Goal: Task Accomplishment & Management: Use online tool/utility

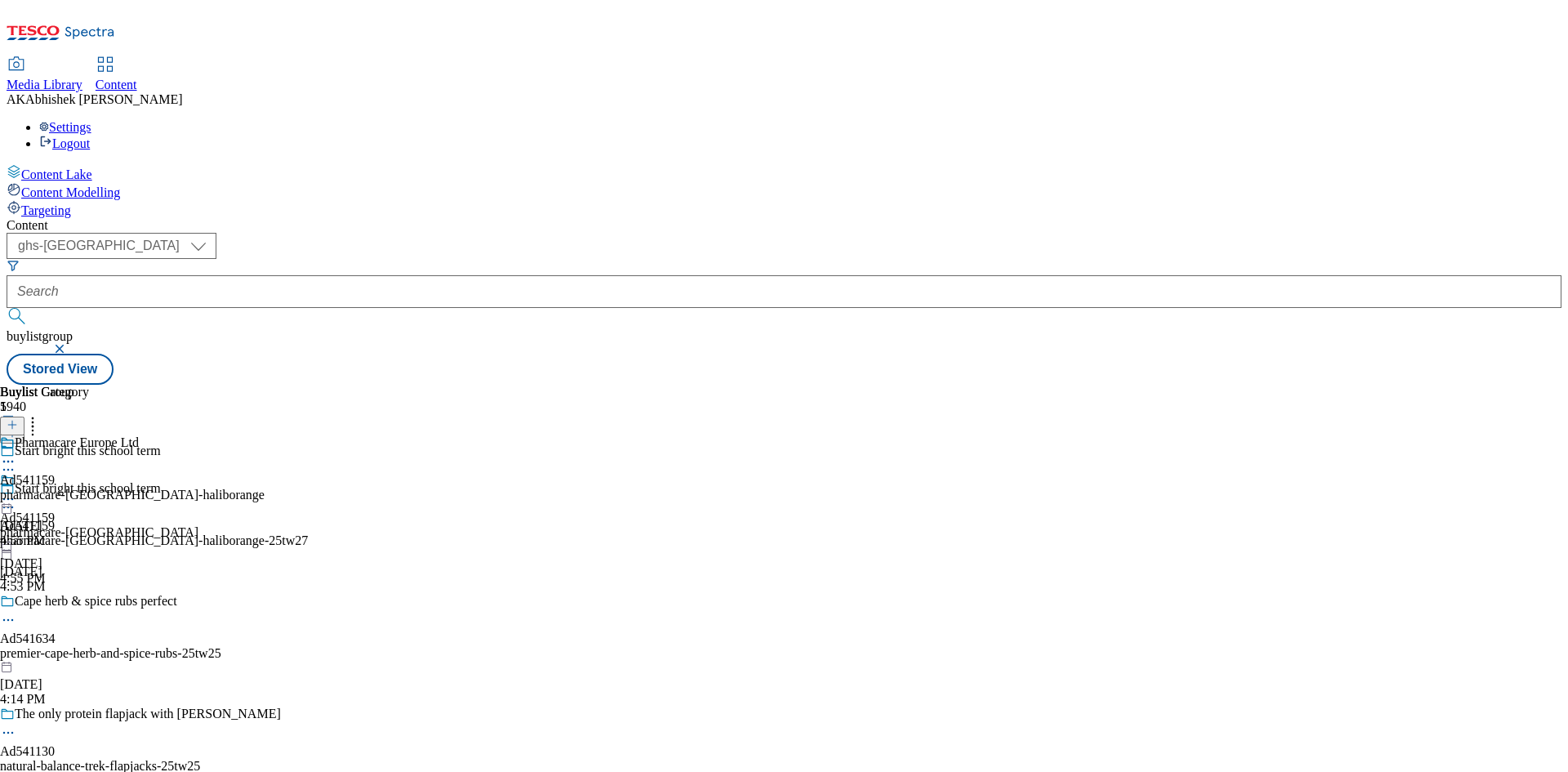
select select "ghs-[GEOGRAPHIC_DATA]"
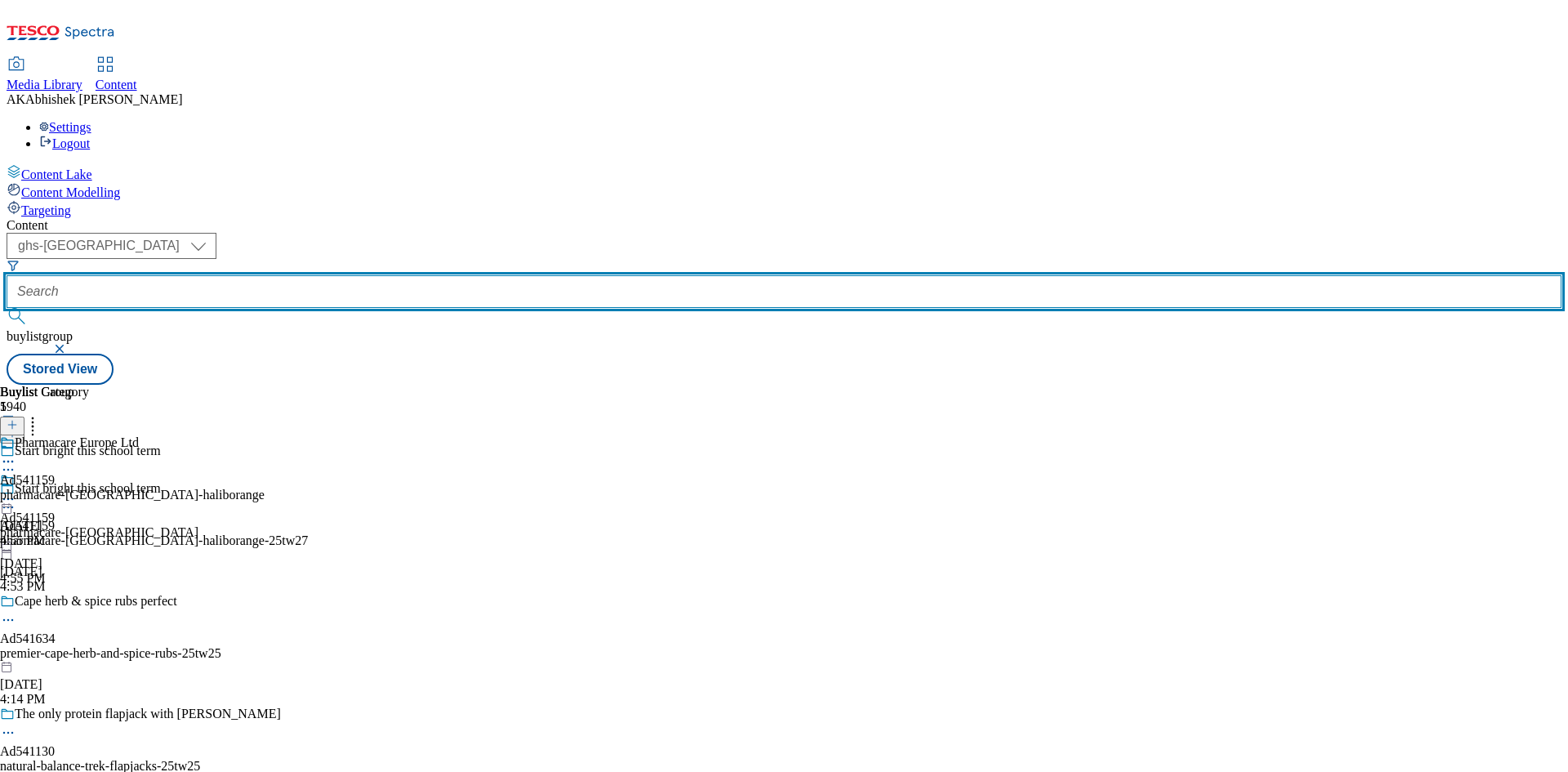
click at [404, 275] on input "text" at bounding box center [784, 291] width 1555 height 33
click at [7, 308] on button "submit" at bounding box center [18, 315] width 23 height 16
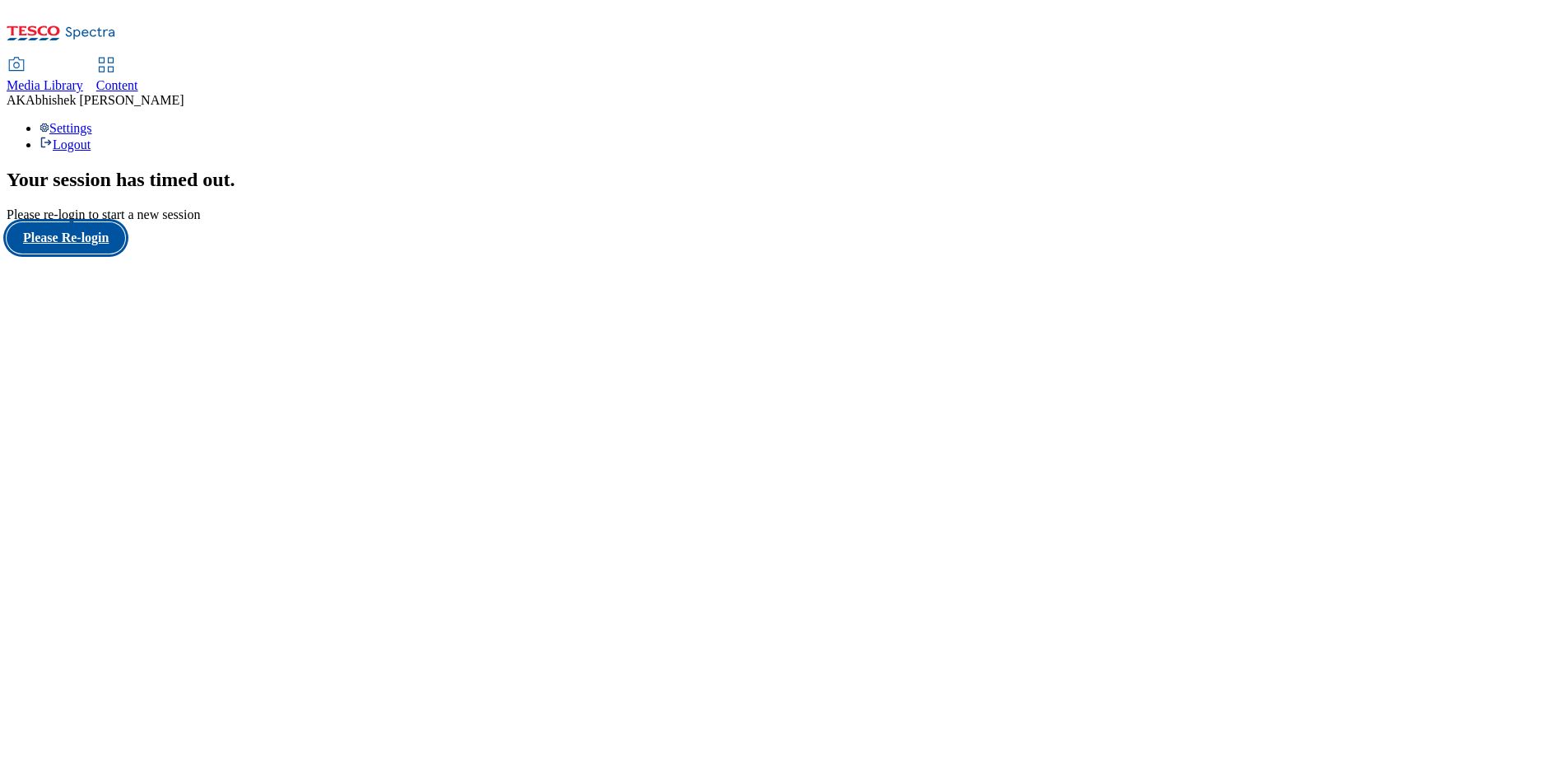
click at [96, 253] on button "Please Re-login" at bounding box center [65, 237] width 119 height 31
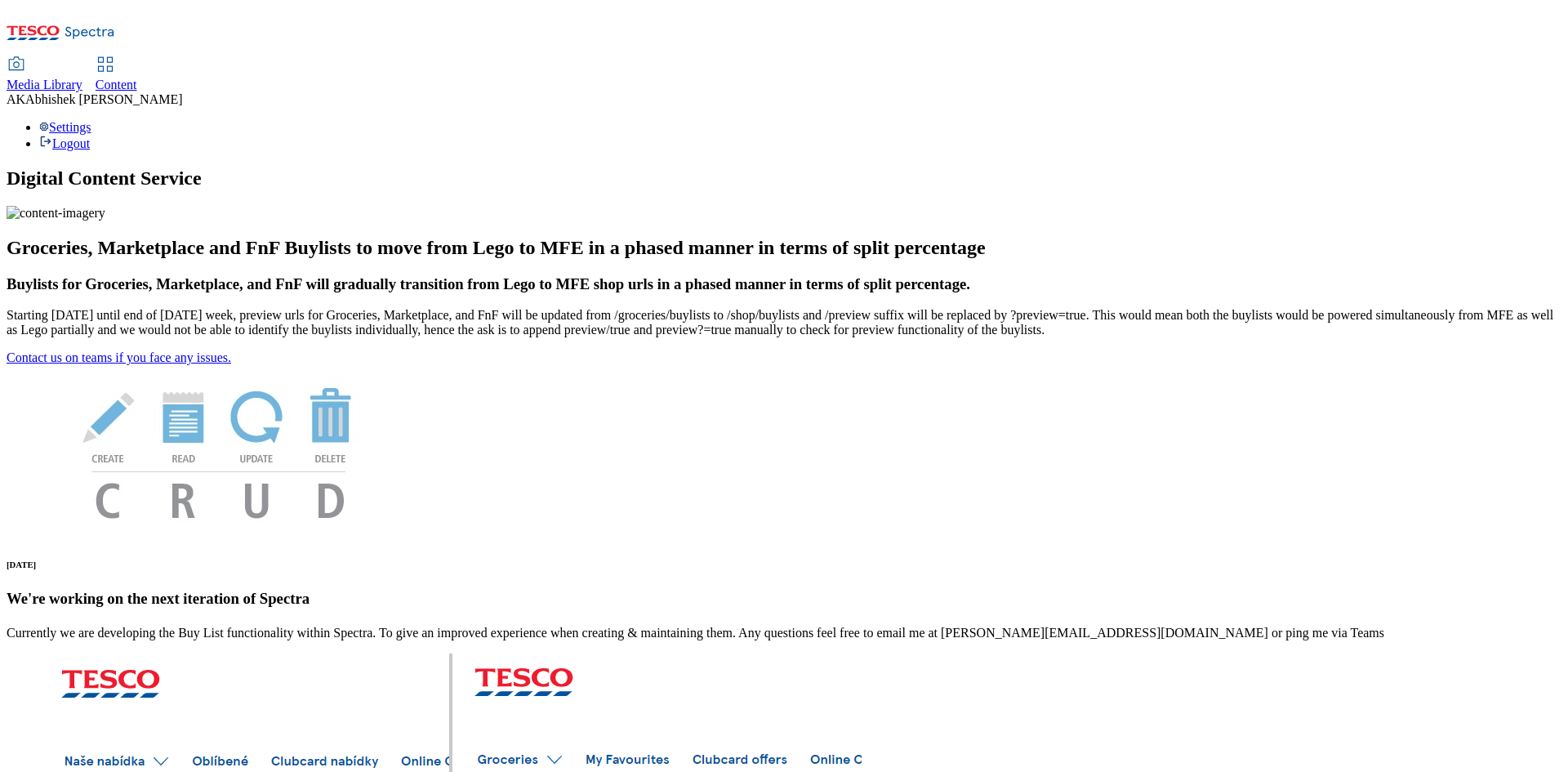
click at [137, 77] on span "Content" at bounding box center [116, 84] width 41 height 14
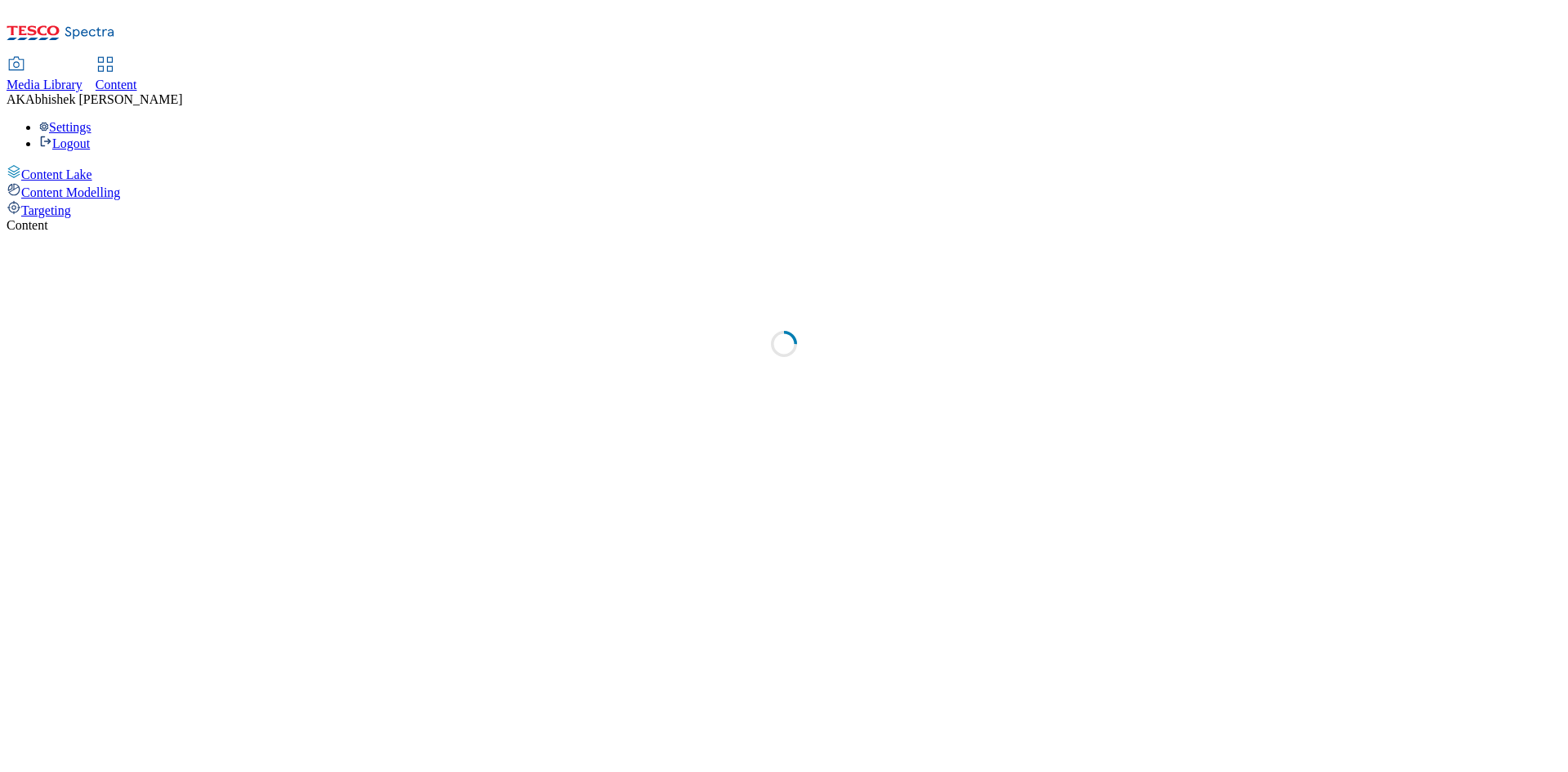
select select "ghs-[GEOGRAPHIC_DATA]"
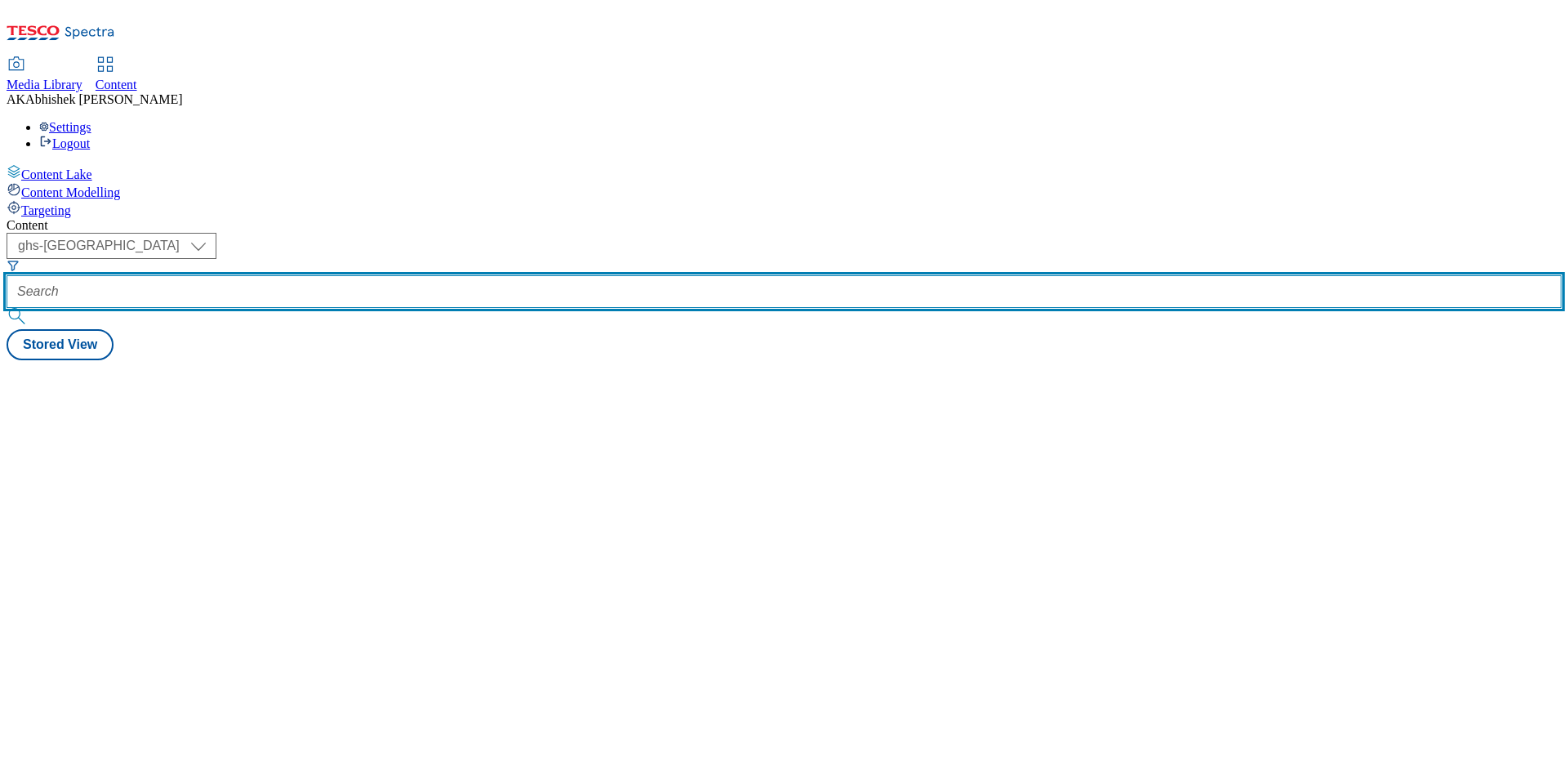
click at [404, 275] on input "text" at bounding box center [784, 291] width 1555 height 33
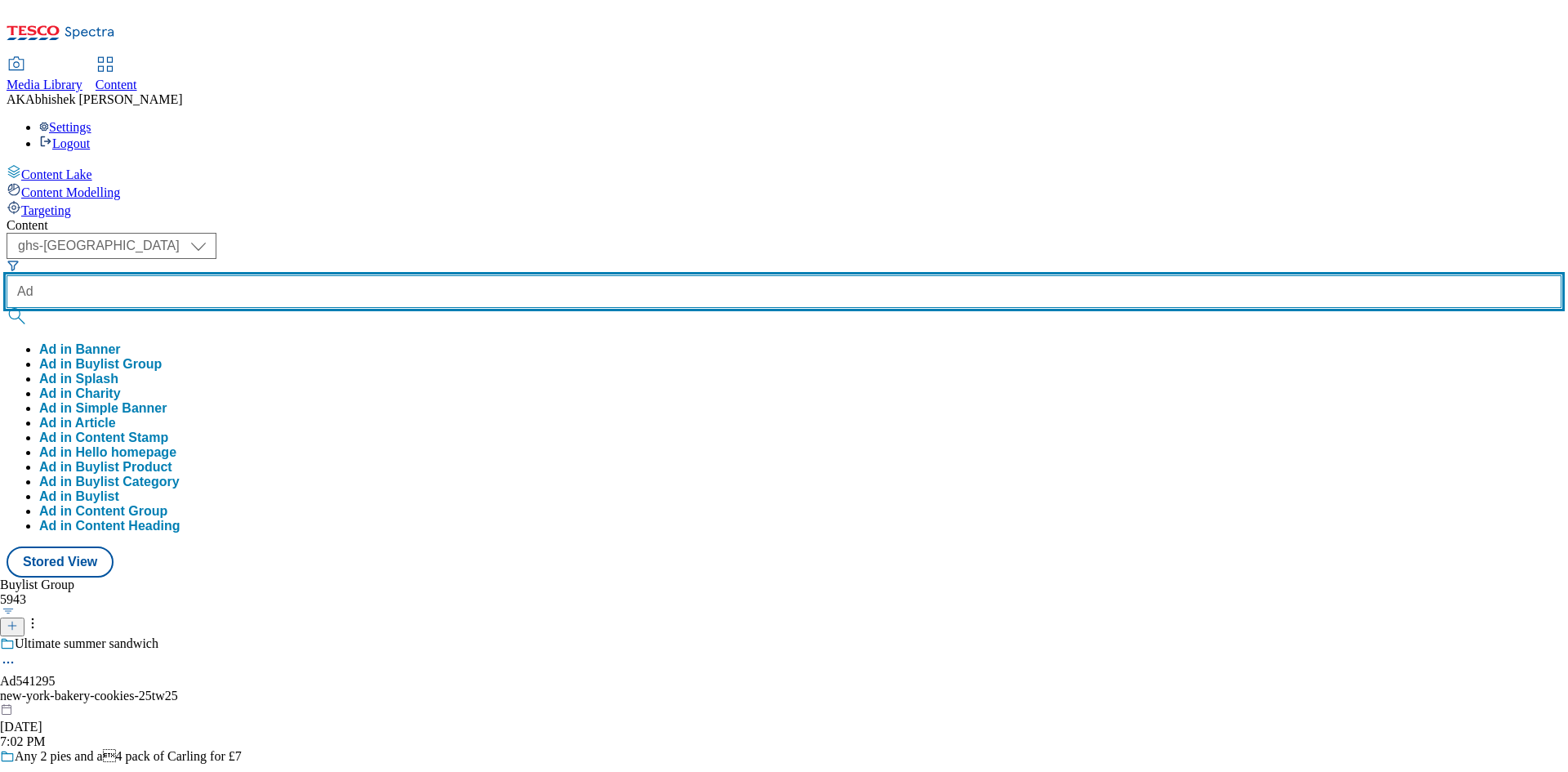
paste input "541293"
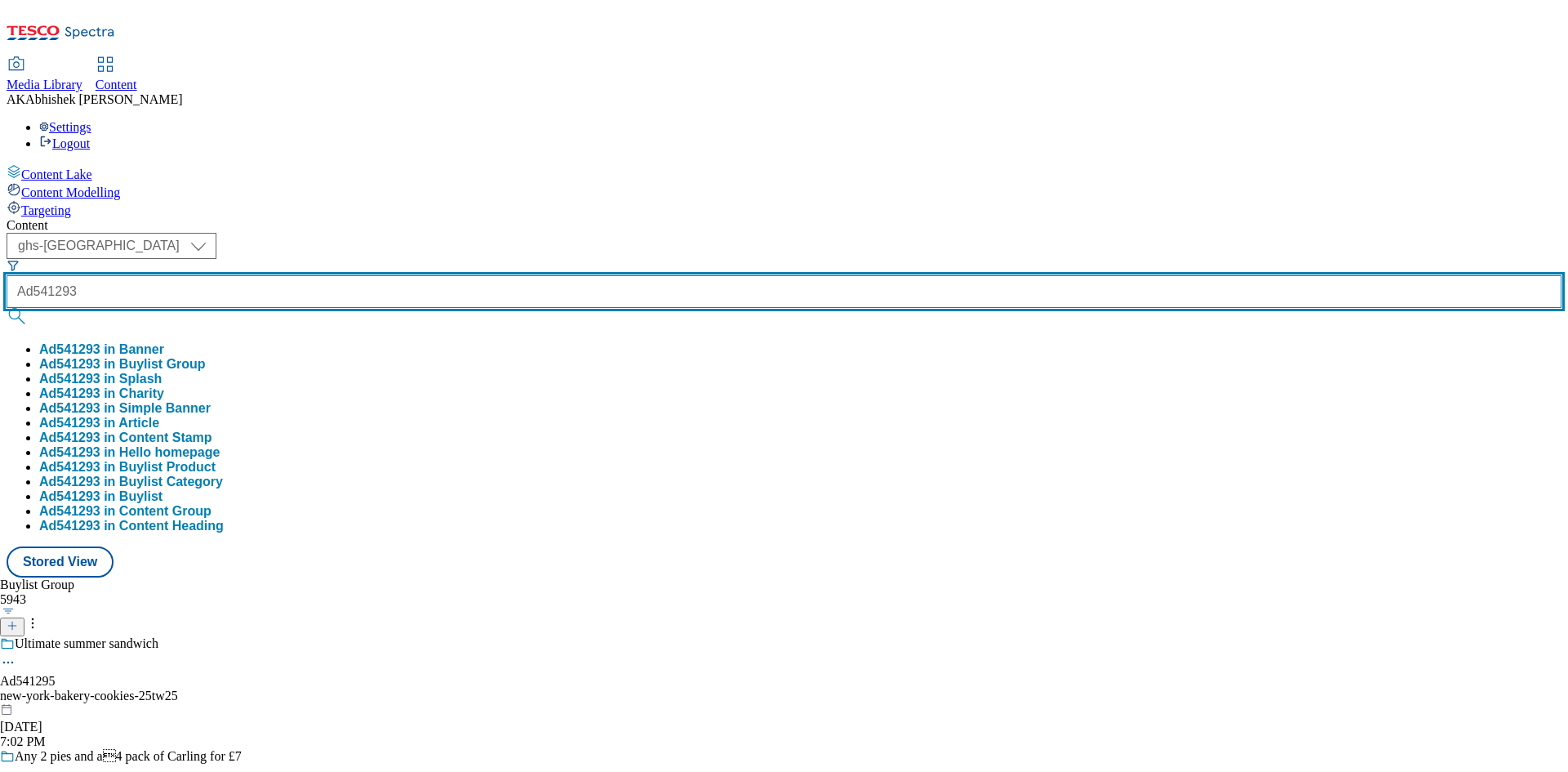
type input "Ad541293"
click at [7, 308] on button "submit" at bounding box center [18, 315] width 23 height 16
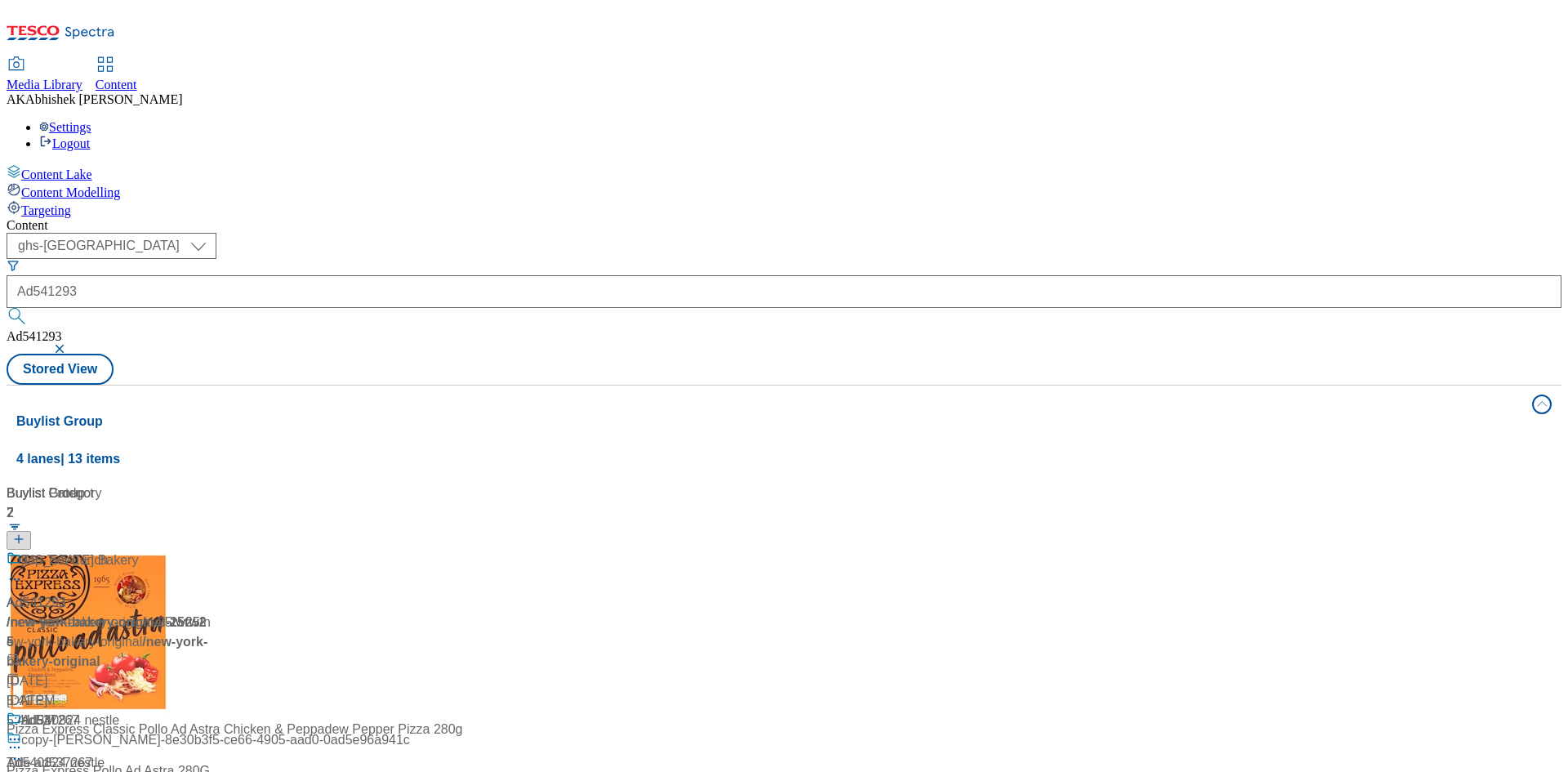
click at [706, 218] on div "Content ( optional ) ghs-roi ghs-[GEOGRAPHIC_DATA] ghs-uk Ad541293 Ad541293 Sto…" at bounding box center [784, 657] width 1555 height 878
click at [211, 551] on div "Ad541293 / new-york-bakery-original-25tw25 / new-york-bakery-original [DATE] 5:…" at bounding box center [108, 631] width 204 height 160
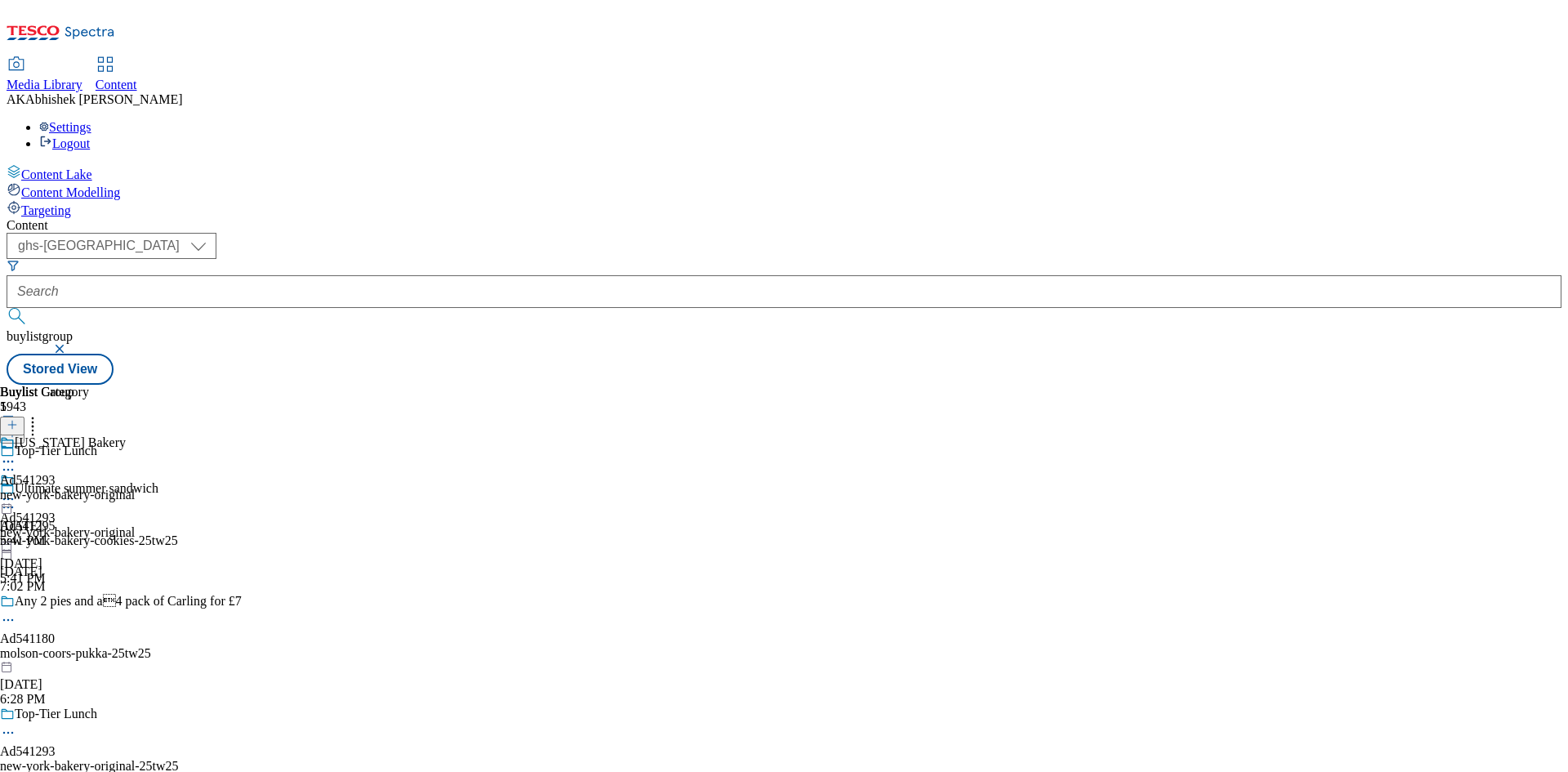
click at [16, 724] on icon at bounding box center [8, 732] width 16 height 16
click at [70, 761] on span "Edit" at bounding box center [60, 766] width 19 height 12
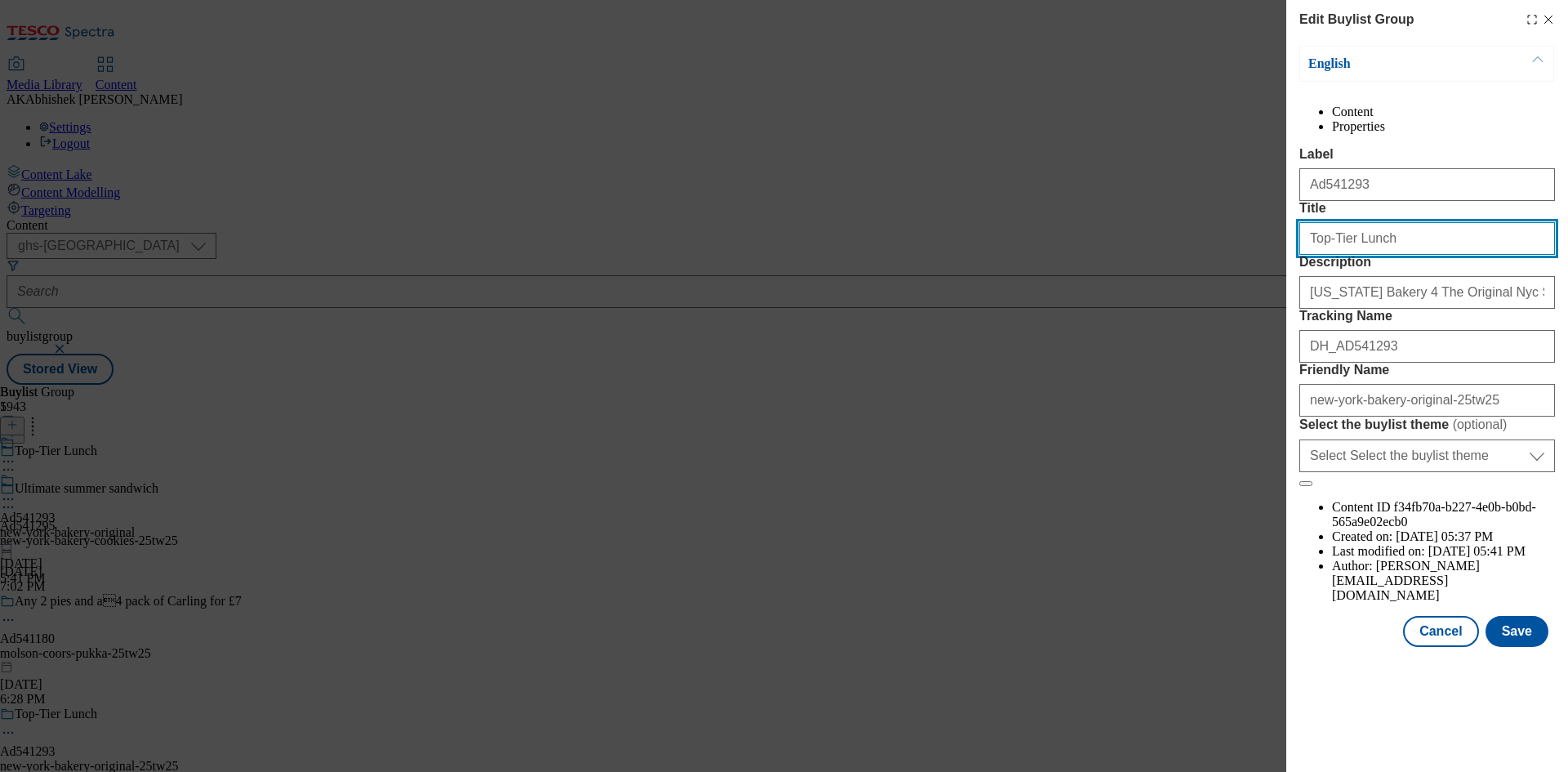
click at [1358, 255] on input "Top-Tier Lunch" at bounding box center [1427, 238] width 256 height 33
type input "Top-Tier lunch"
click at [1530, 647] on button "Save" at bounding box center [1516, 631] width 63 height 31
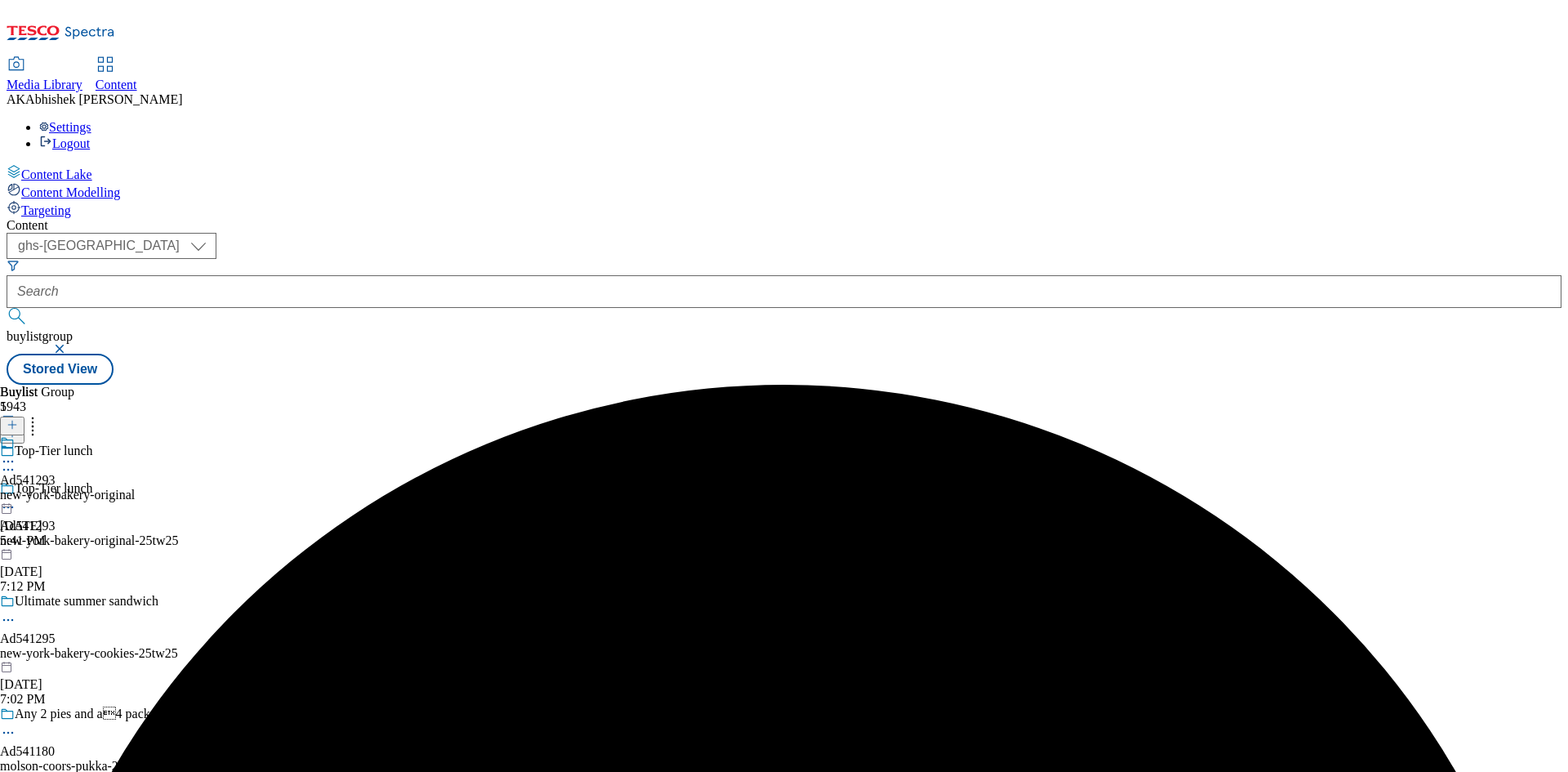
click at [16, 453] on icon at bounding box center [8, 460] width 16 height 16
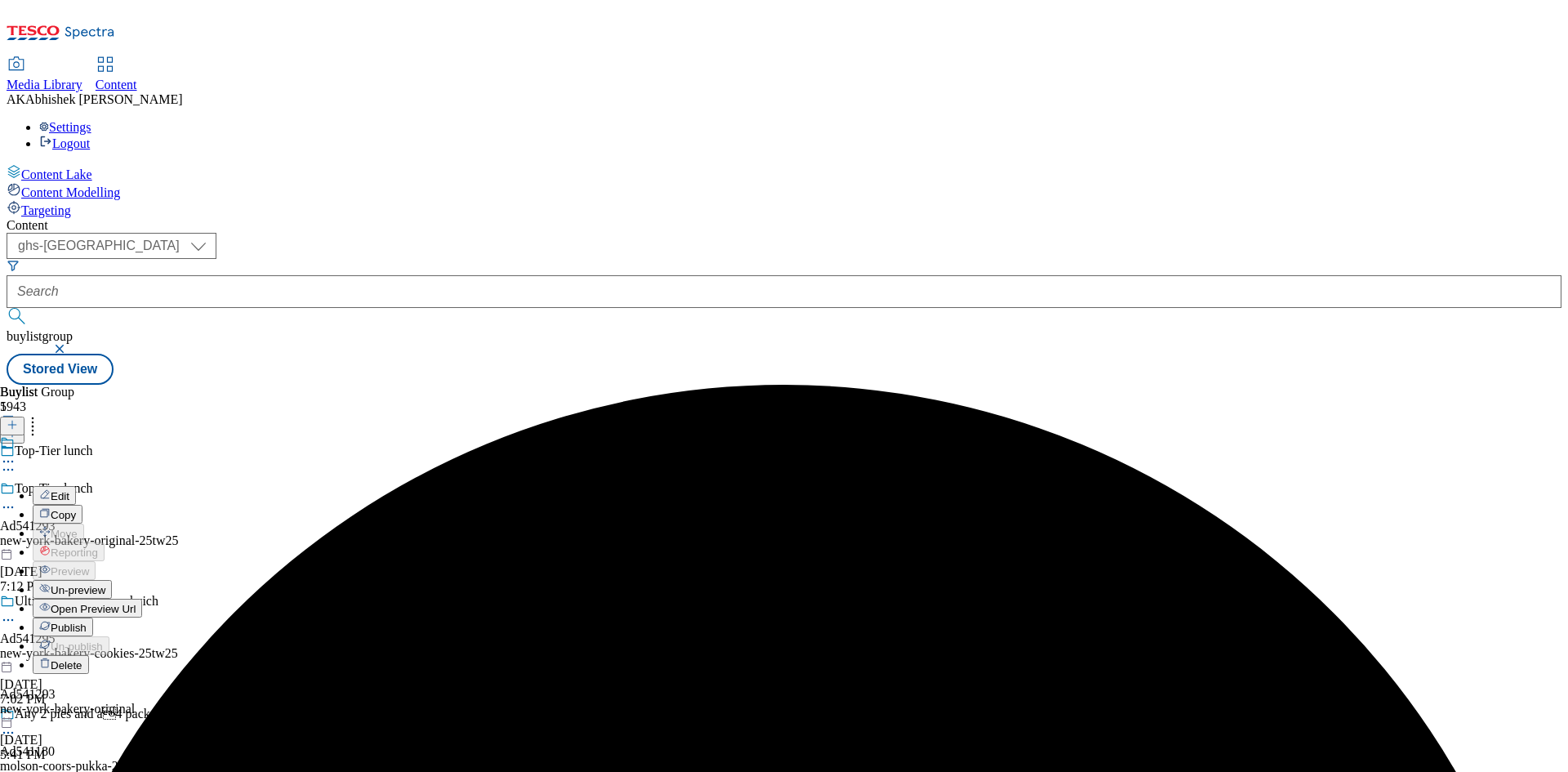
click at [76, 486] on button "Edit" at bounding box center [55, 495] width 43 height 19
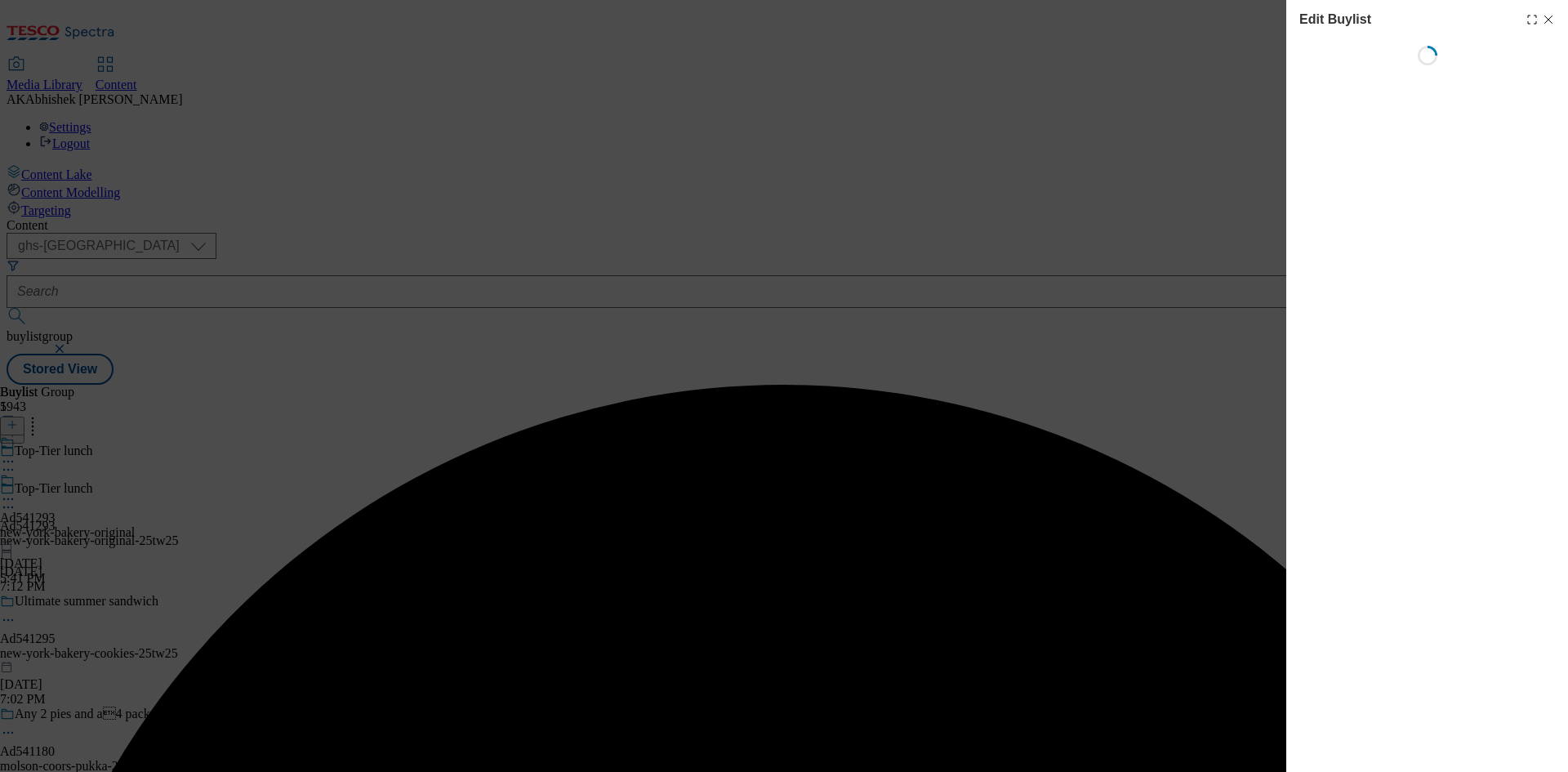
select select "tactical"
select select "supplier funded short term 1-3 weeks"
select select "dunnhumby"
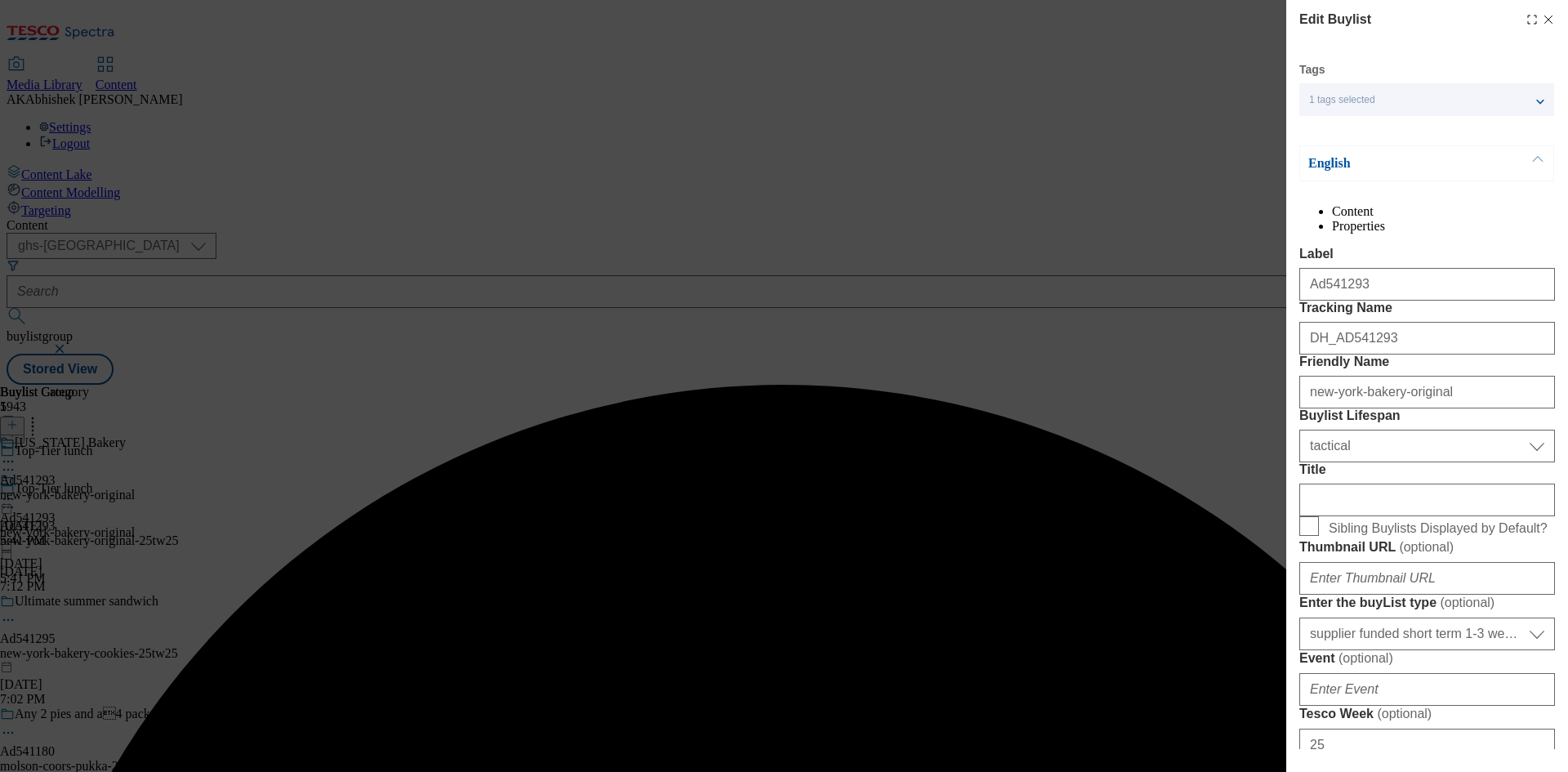
select select "Banner"
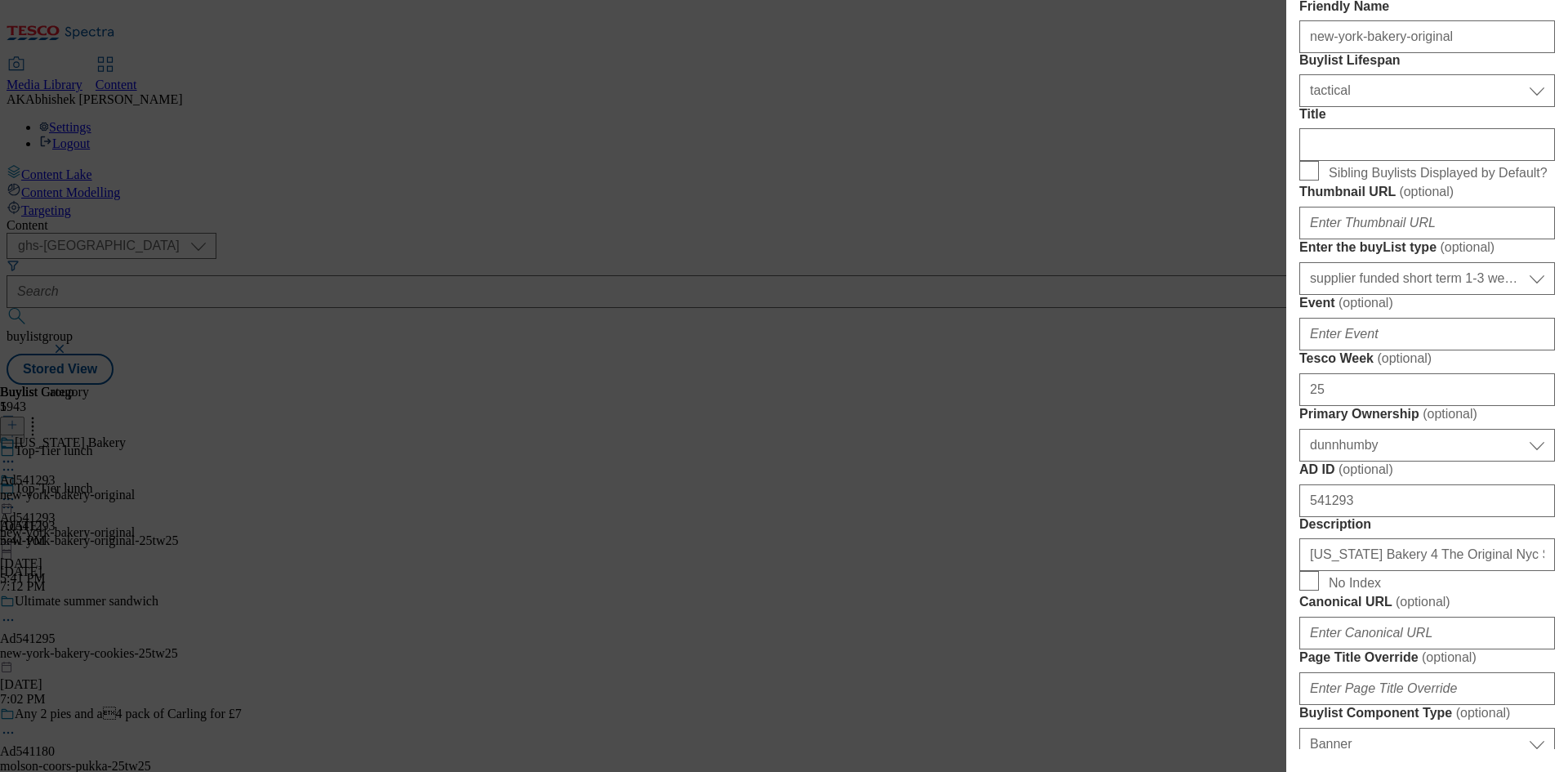
scroll to position [327, 0]
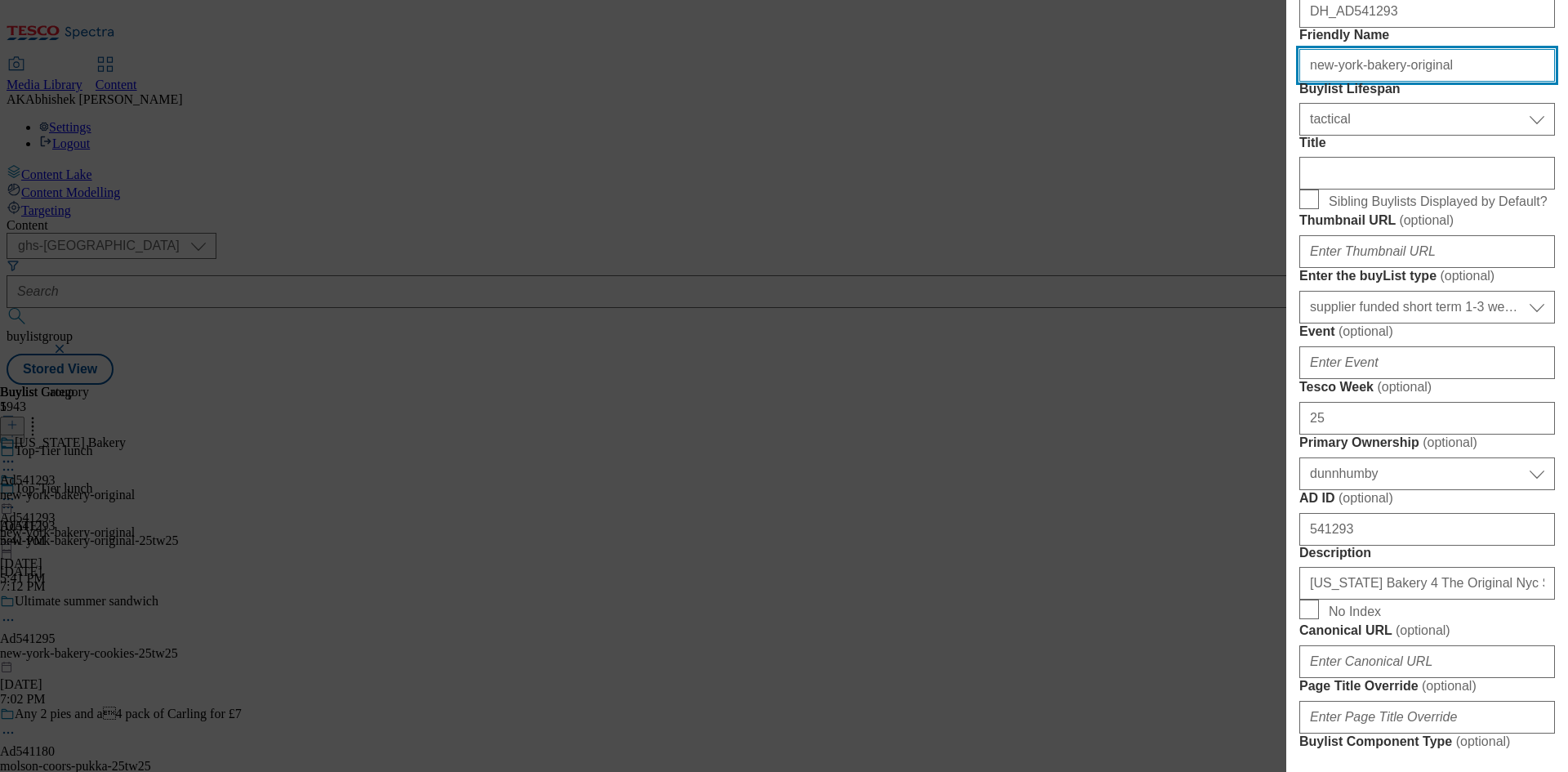
drag, startPoint x: 1386, startPoint y: 153, endPoint x: 1527, endPoint y: 146, distance: 141.2
click at [1527, 82] on input "new-york-bakery-original" at bounding box center [1427, 65] width 256 height 33
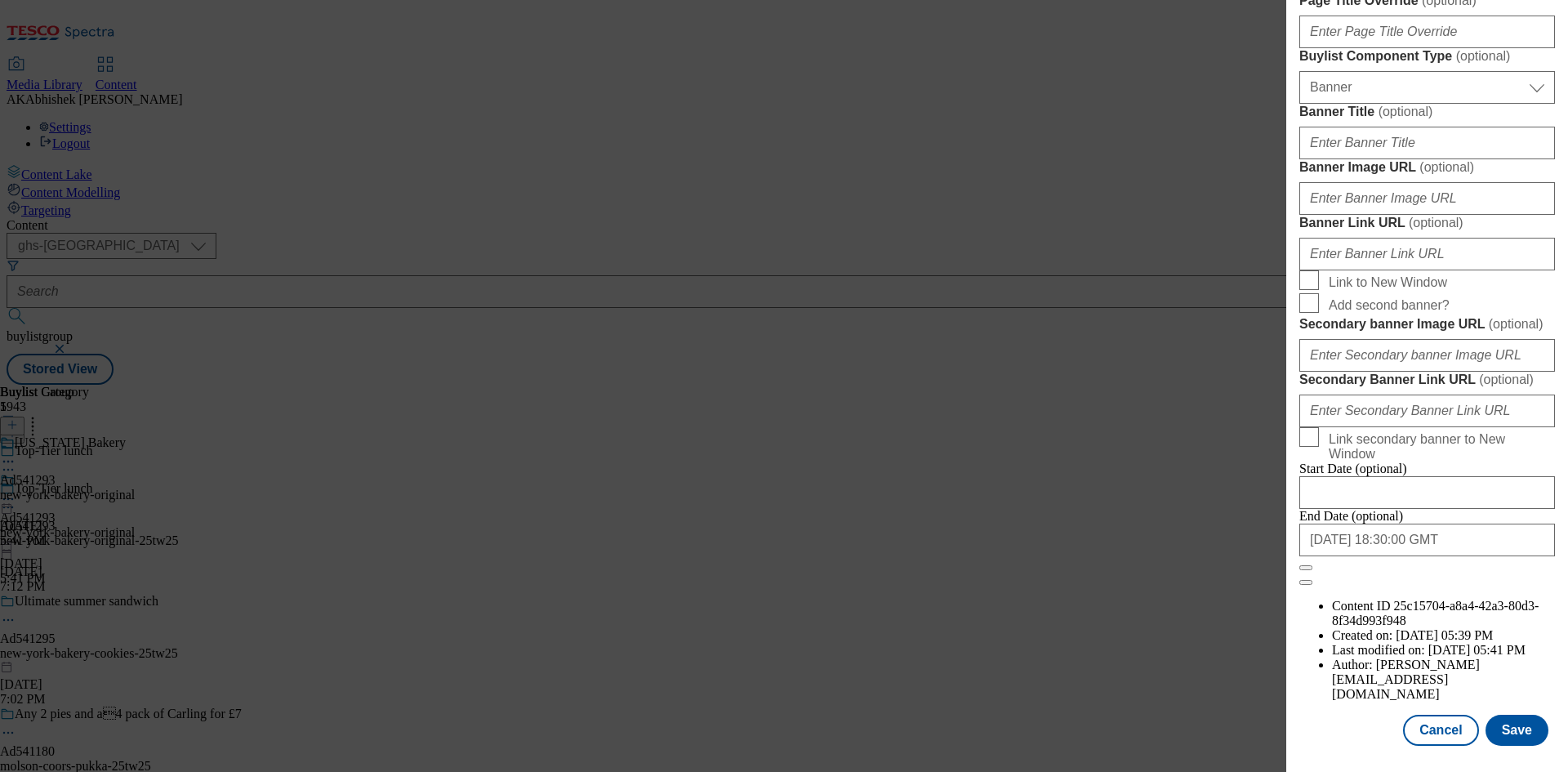
scroll to position [1604, 0]
type input "new-york-bakery"
click at [1450, 556] on input "[DATE] 18:30:00 GMT" at bounding box center [1427, 539] width 256 height 33
select select "2025"
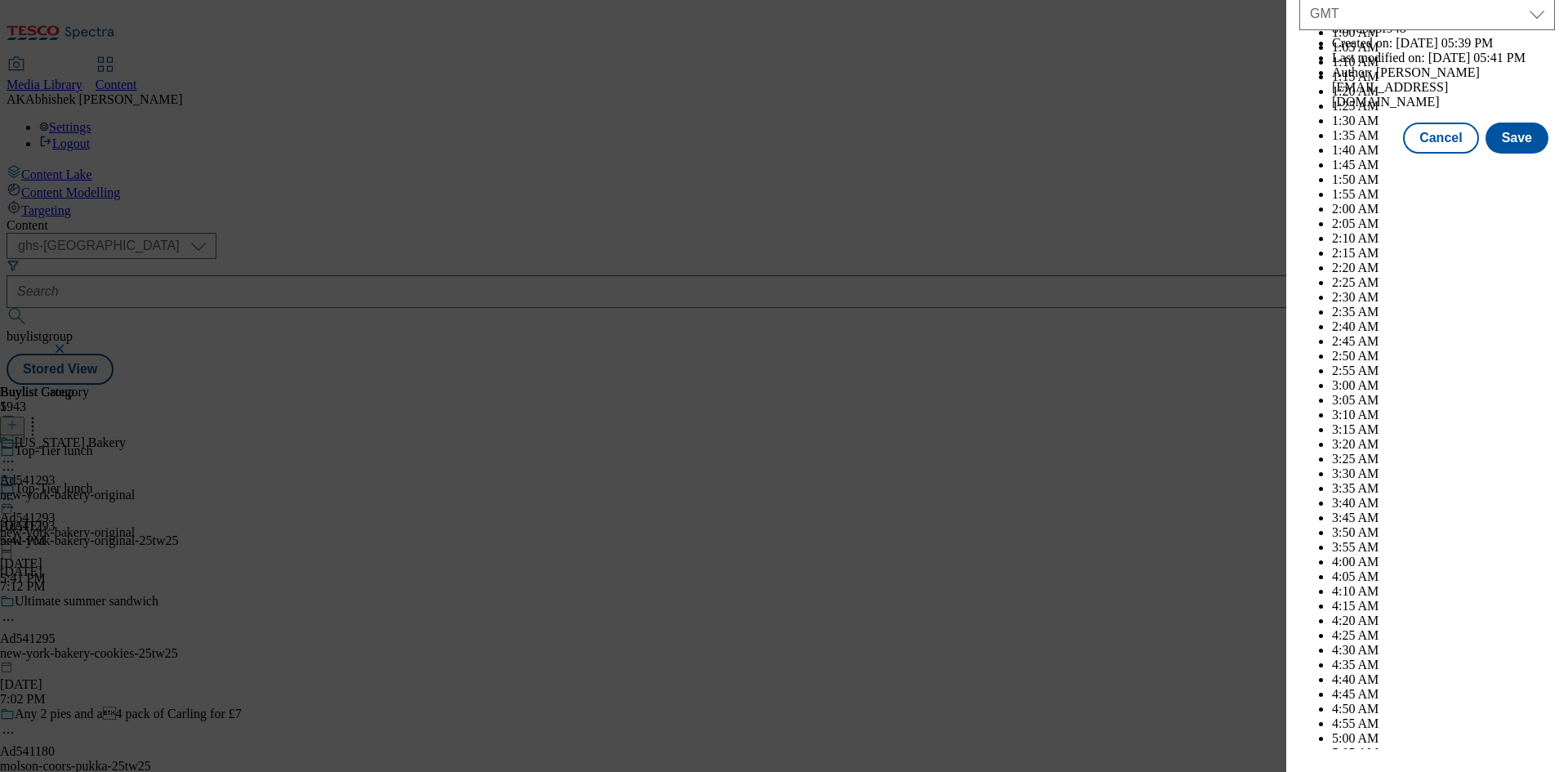
scroll to position [6699, 0]
select select "November"
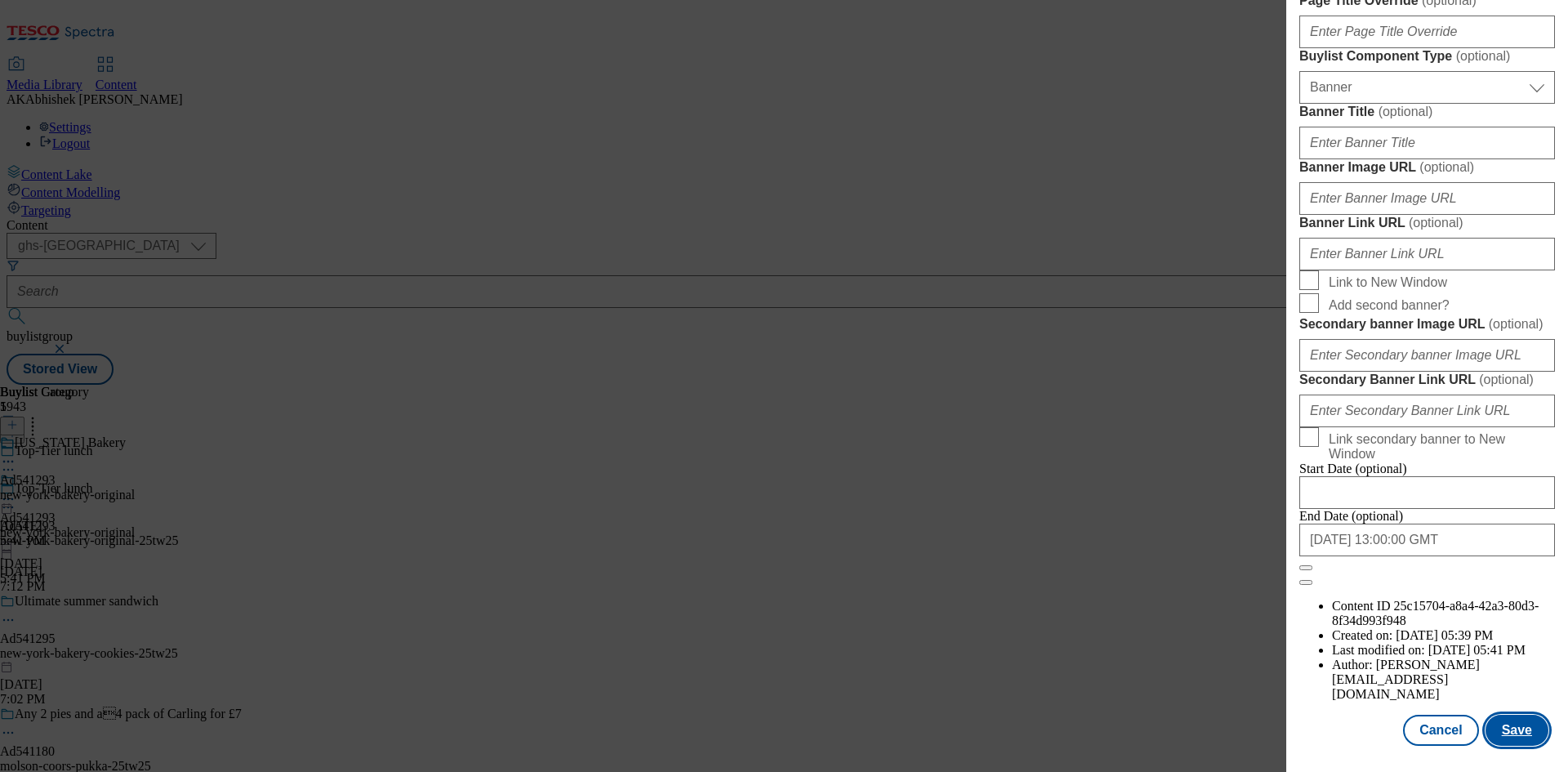
click at [1512, 731] on button "Save" at bounding box center [1516, 730] width 63 height 31
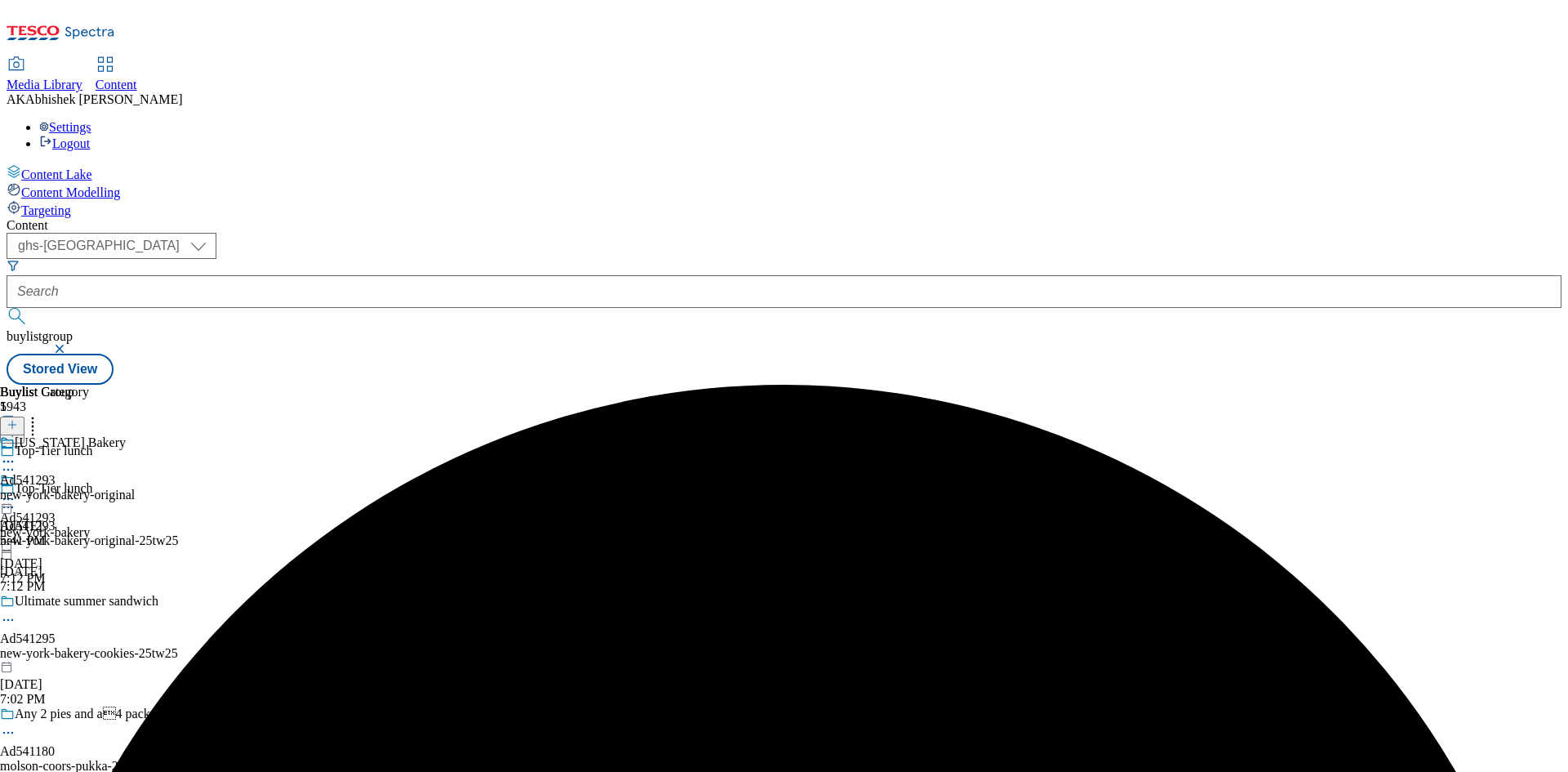
click at [16, 453] on icon at bounding box center [8, 460] width 16 height 16
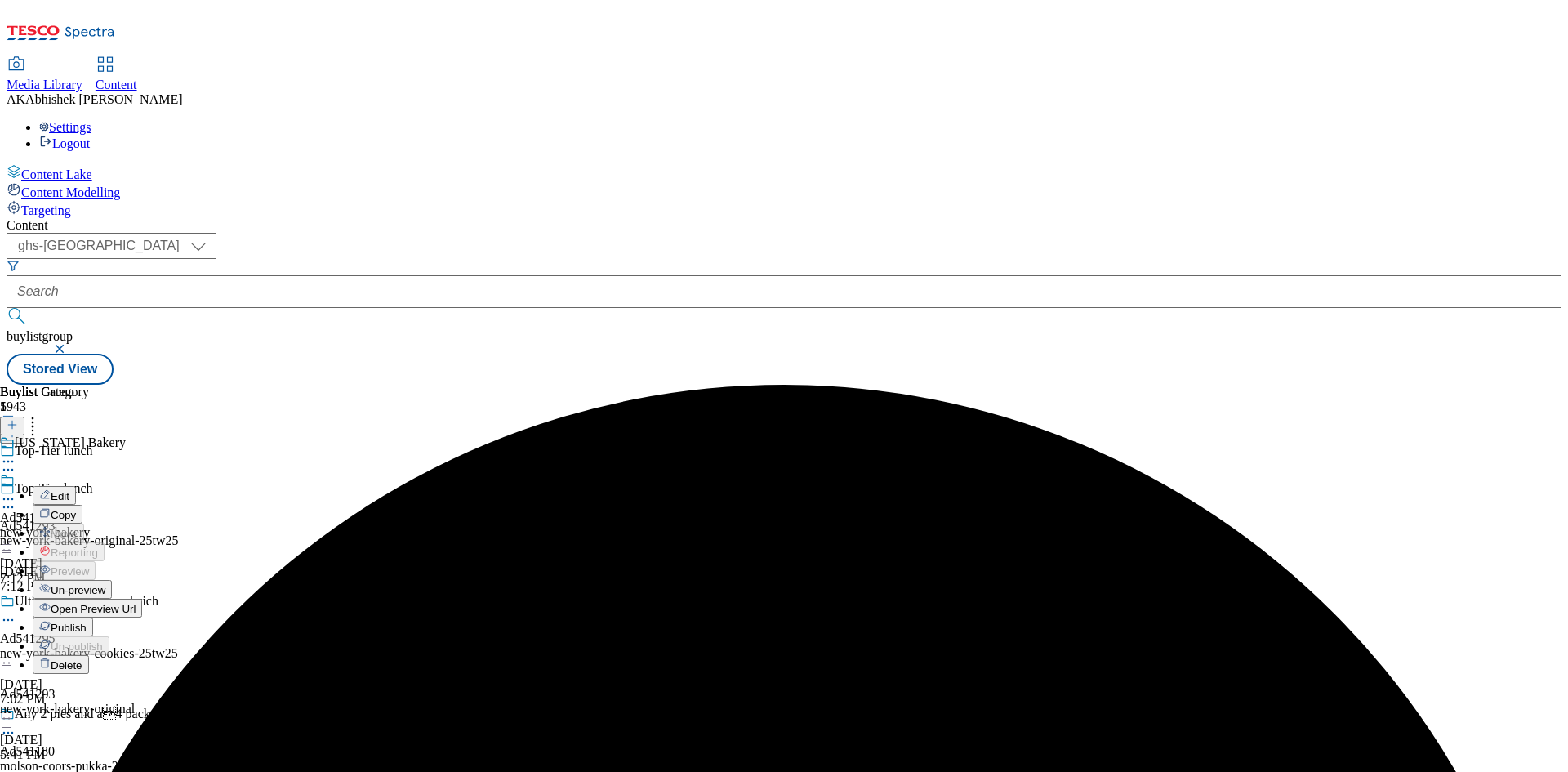
click at [70, 490] on span "Edit" at bounding box center [60, 495] width 19 height 12
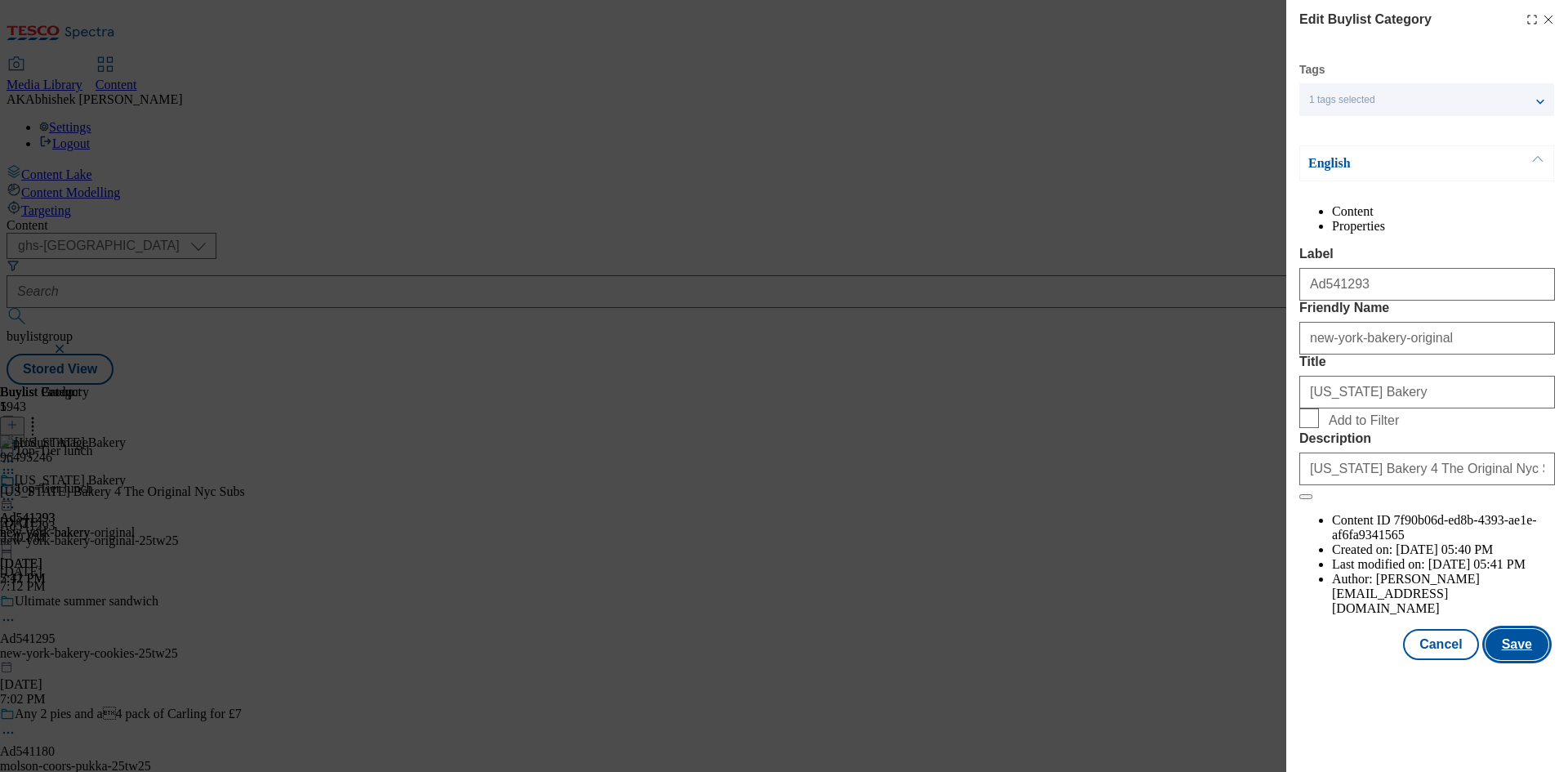
click at [1518, 660] on button "Save" at bounding box center [1516, 644] width 63 height 31
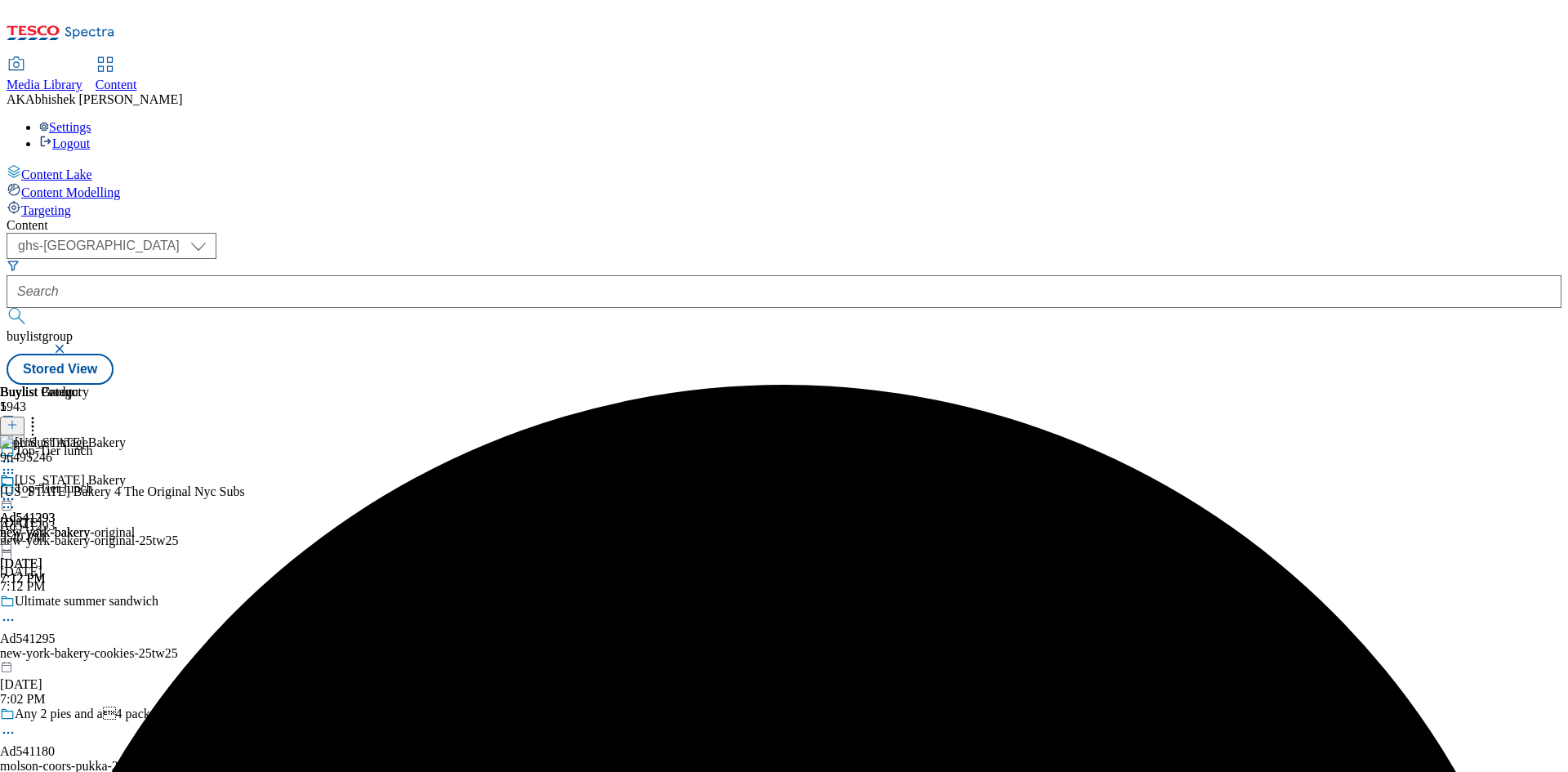
click at [16, 491] on icon at bounding box center [8, 498] width 16 height 16
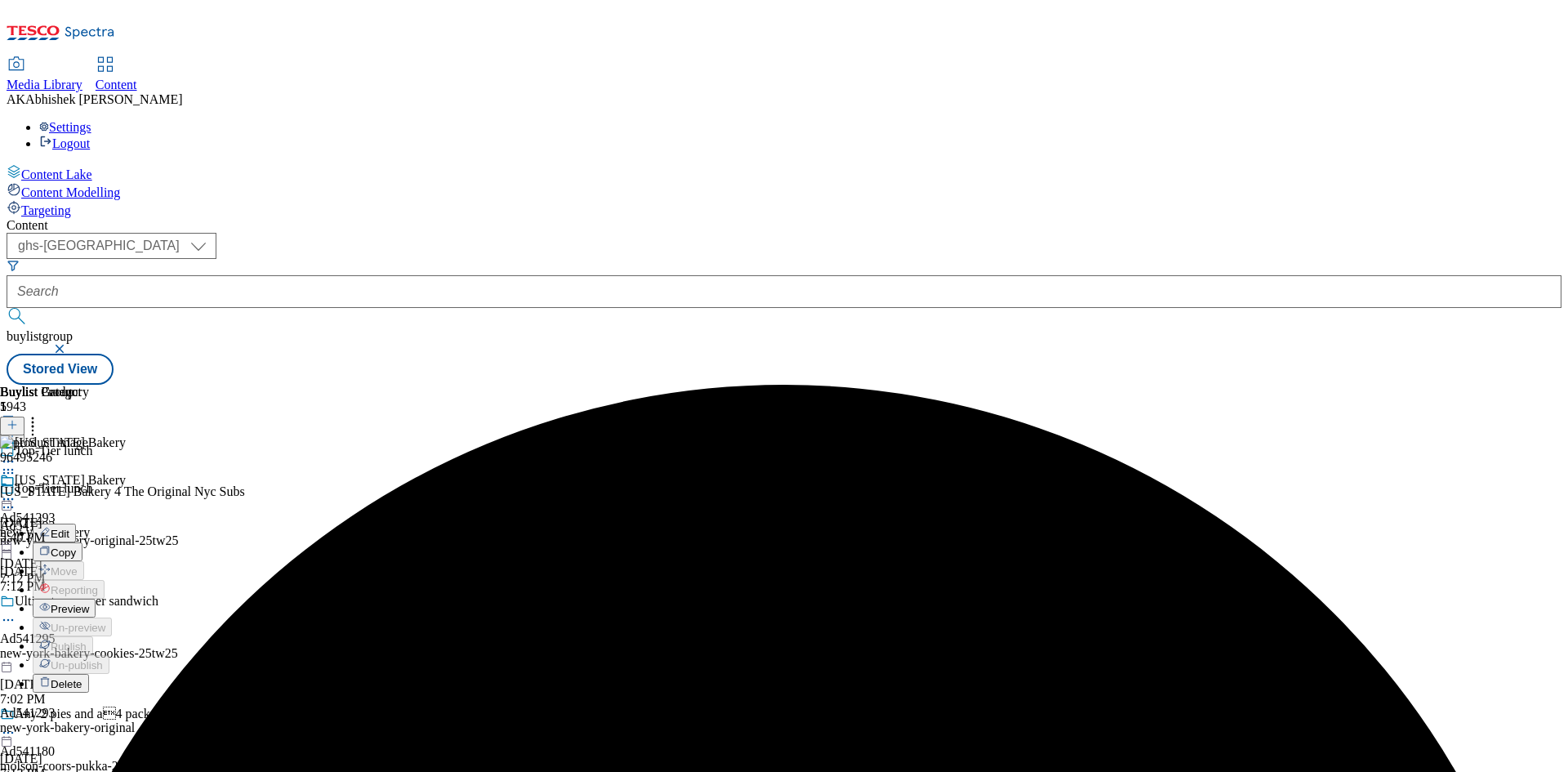
click at [135, 599] on li "Preview" at bounding box center [84, 608] width 102 height 19
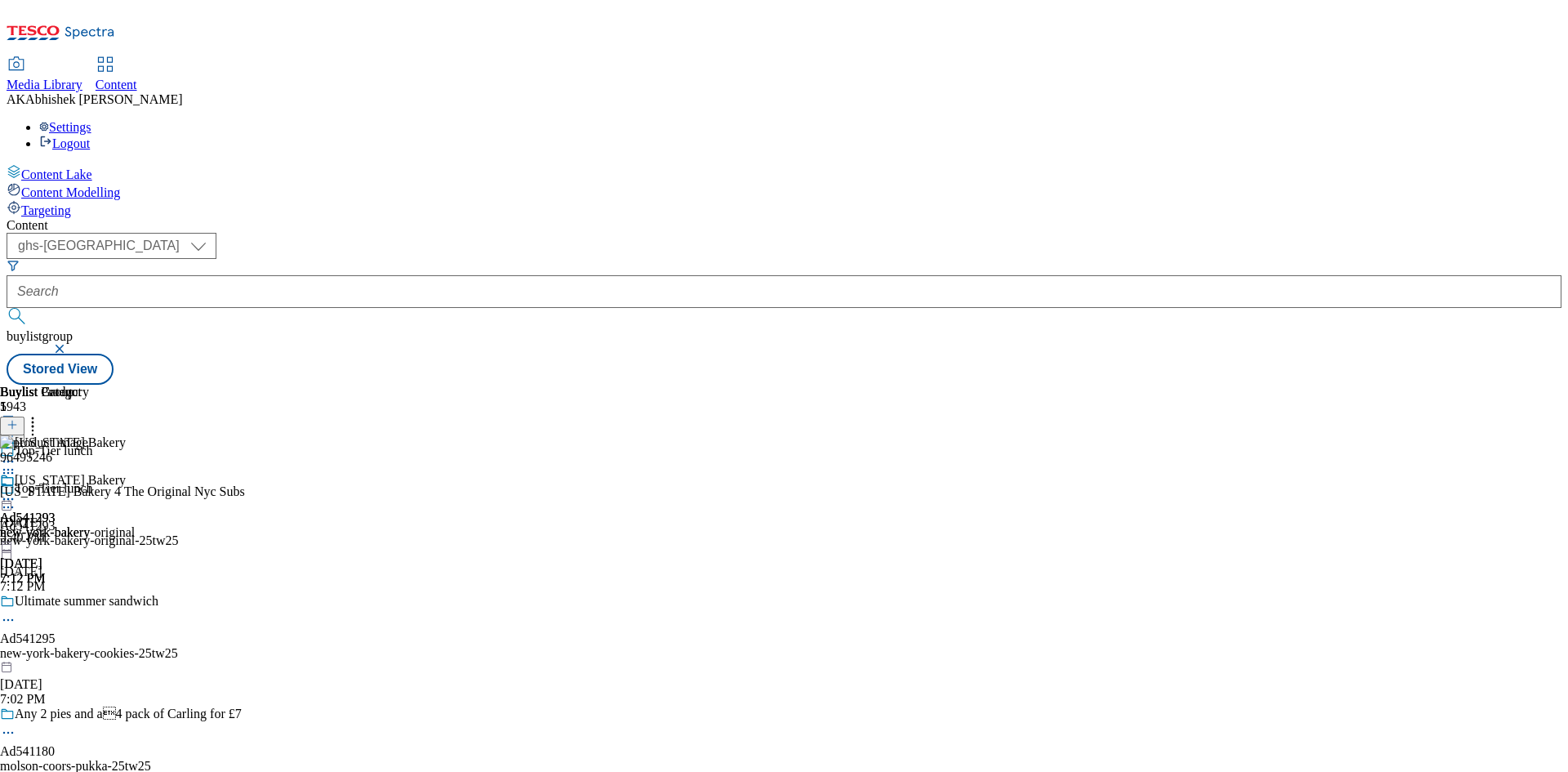
click at [16, 491] on icon at bounding box center [8, 498] width 16 height 16
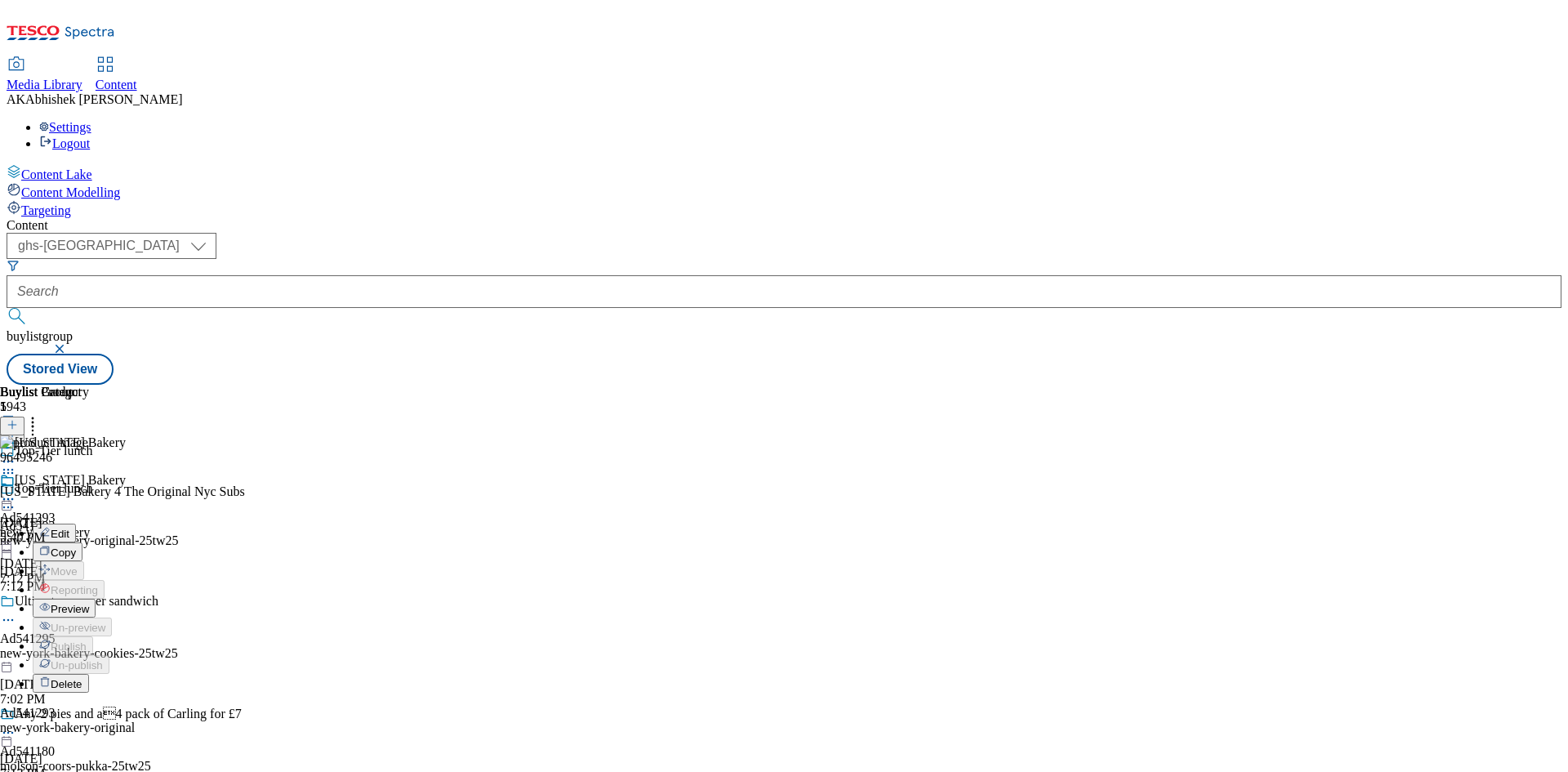
click at [89, 603] on span "Preview" at bounding box center [70, 608] width 39 height 12
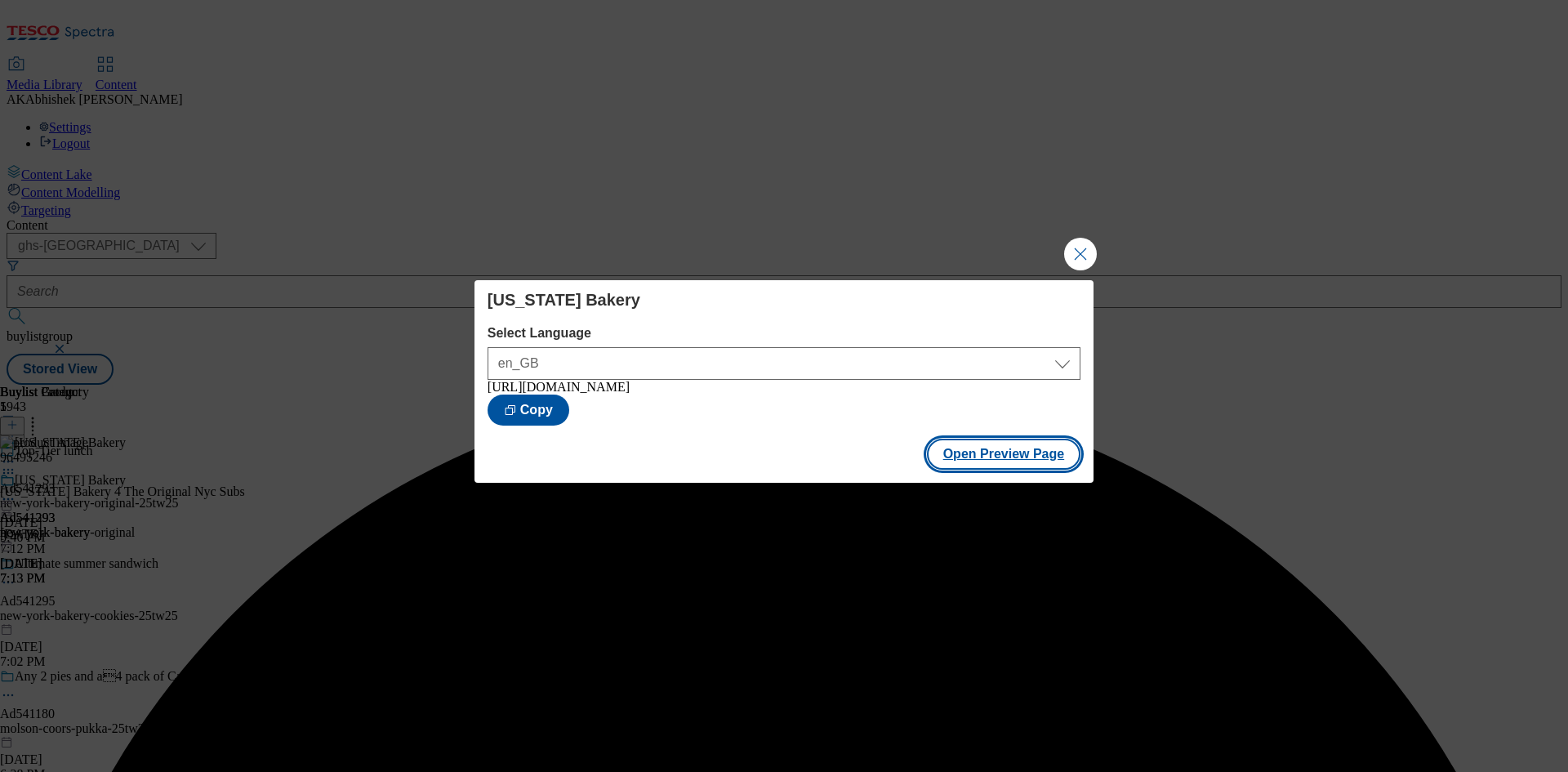
click at [999, 458] on button "Open Preview Page" at bounding box center [1004, 454] width 154 height 31
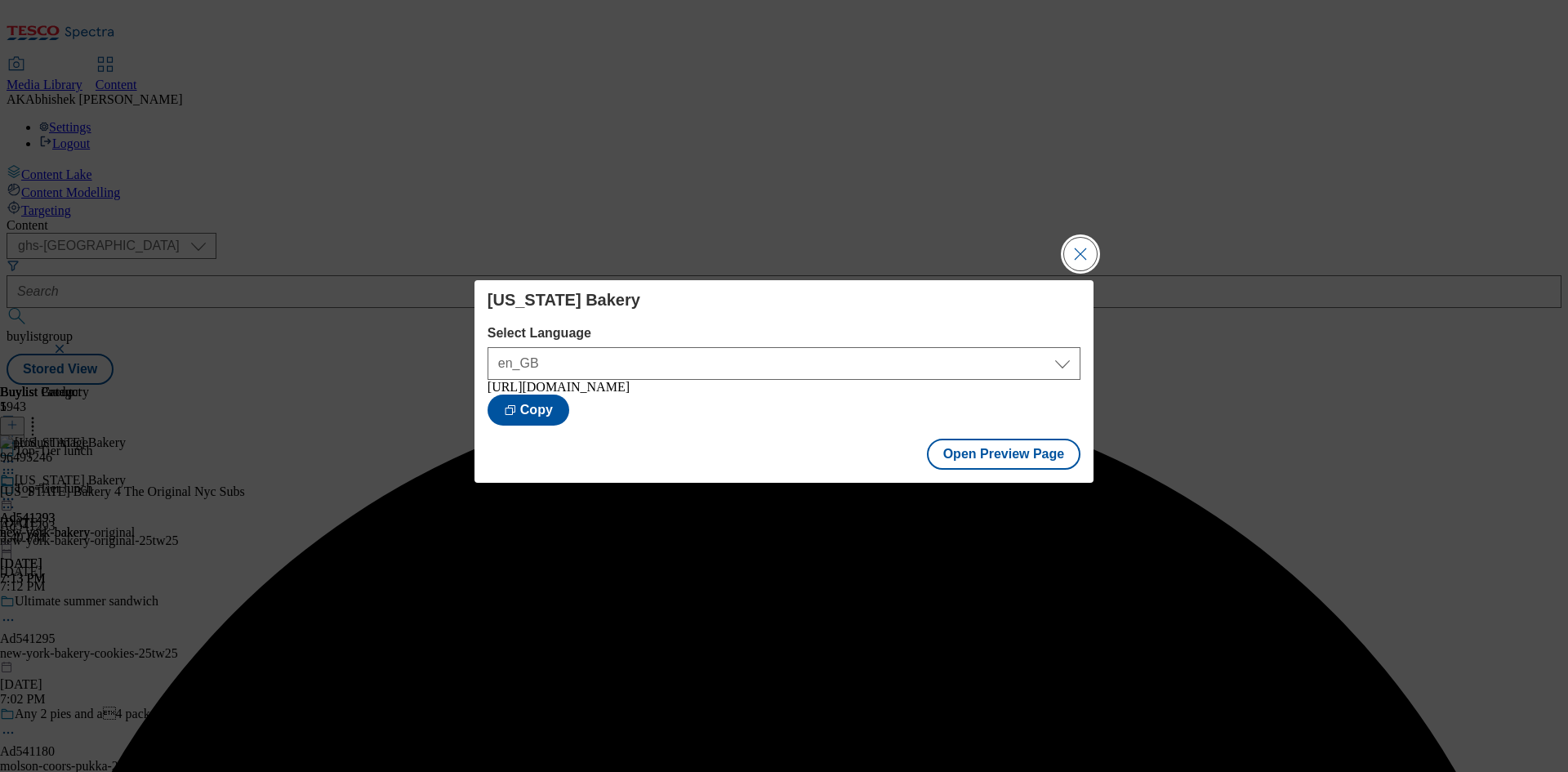
click at [1087, 249] on button "Close Modal" at bounding box center [1080, 253] width 33 height 33
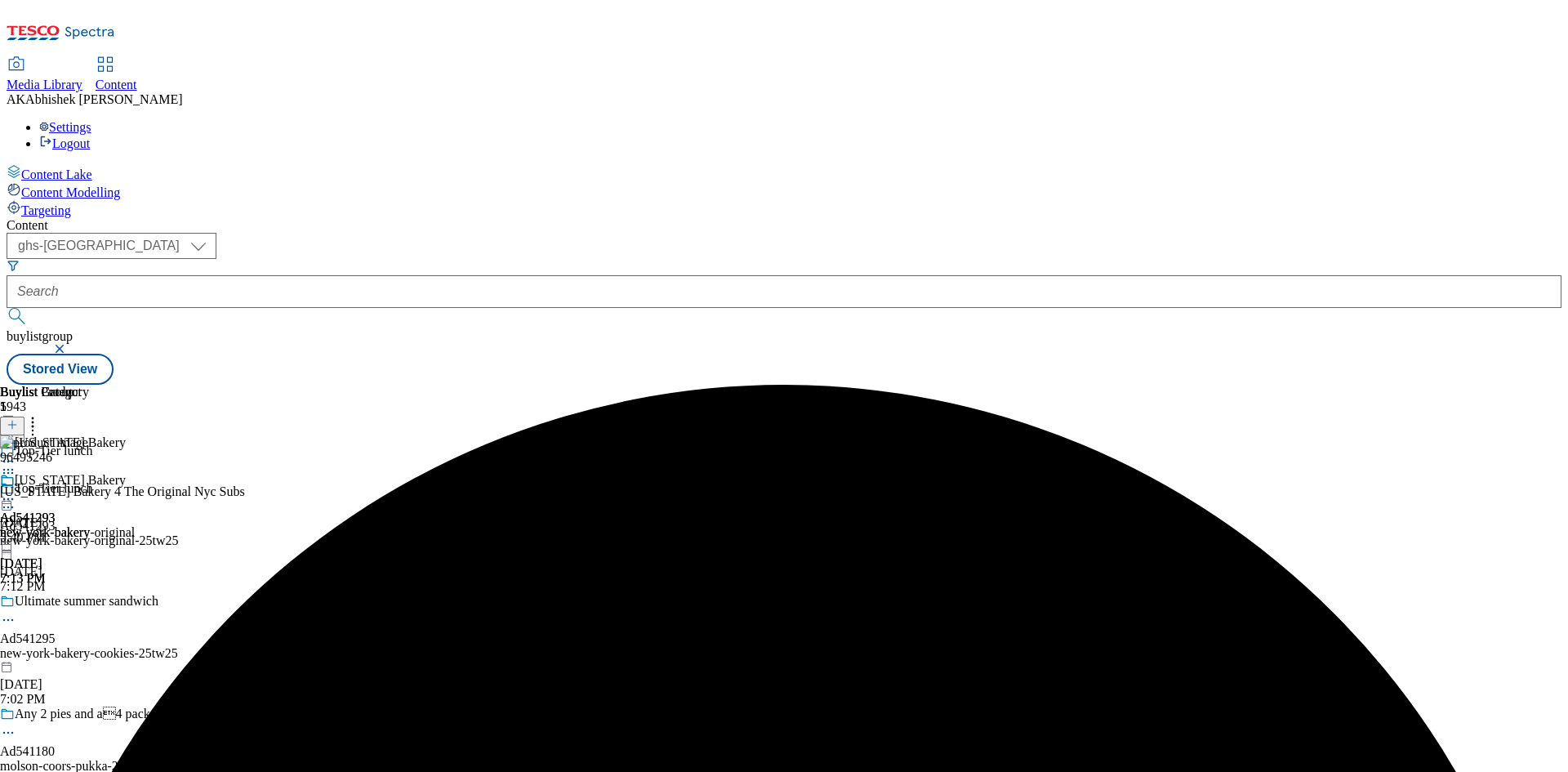
click at [16, 491] on icon at bounding box center [8, 498] width 16 height 16
click at [87, 659] on span "Publish" at bounding box center [69, 665] width 36 height 12
